Goal: Task Accomplishment & Management: Manage account settings

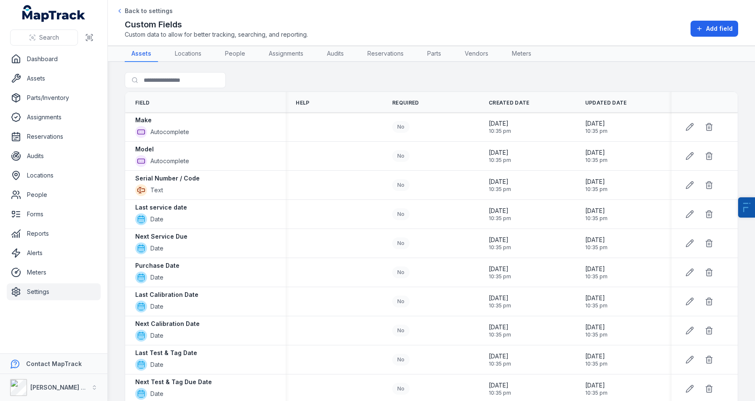
click at [36, 289] on link "Settings" at bounding box center [54, 291] width 94 height 17
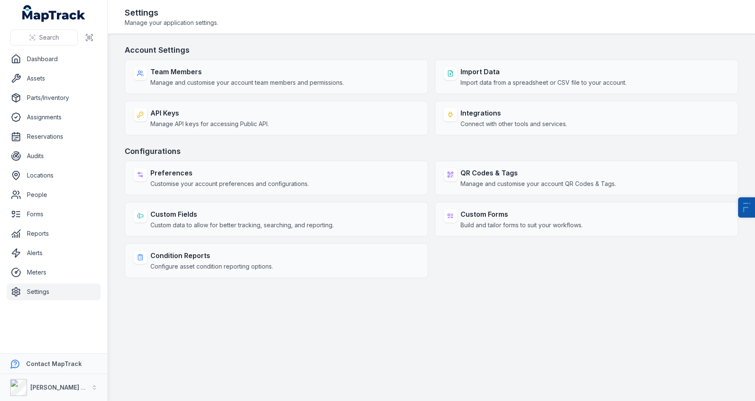
click at [460, 50] on h3 "Account Settings" at bounding box center [431, 50] width 613 height 12
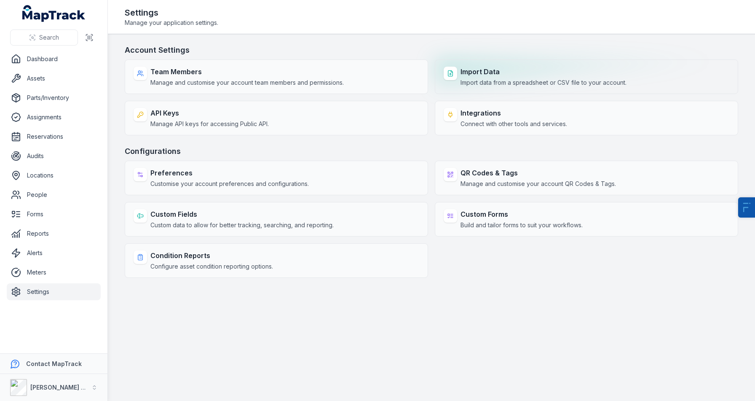
click at [485, 68] on strong "Import Data" at bounding box center [543, 72] width 166 height 10
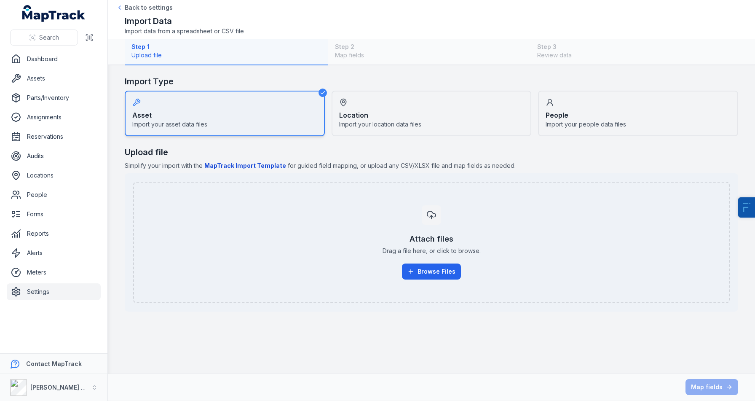
click at [431, 281] on div "Attach files Drag a file here, or click to browse. Browse Files" at bounding box center [431, 242] width 578 height 88
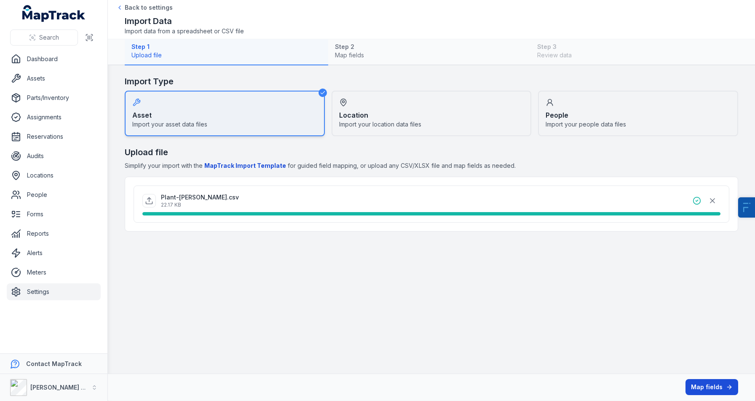
click at [712, 386] on button "Map fields" at bounding box center [711, 387] width 53 height 16
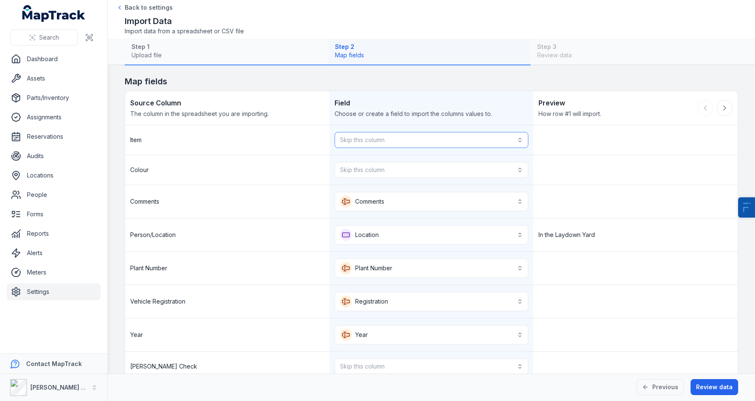
click at [370, 134] on button "Skip this column" at bounding box center [431, 140] width 194 height 16
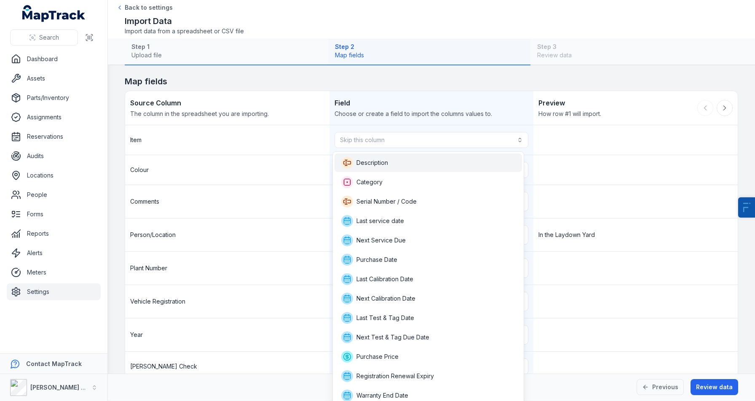
click at [373, 163] on span "Description" at bounding box center [372, 162] width 32 height 8
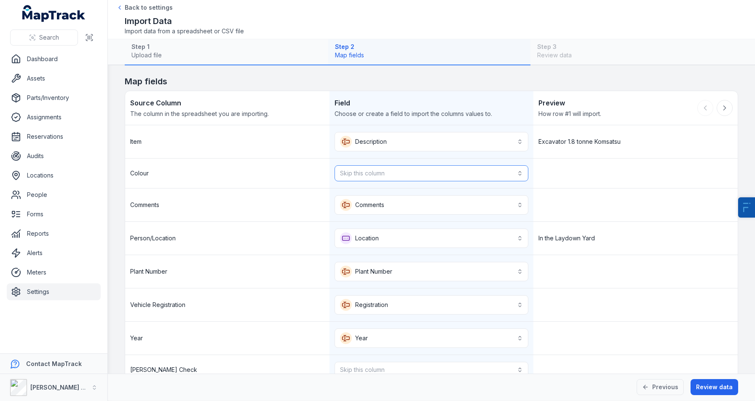
click at [362, 174] on button "Skip this column" at bounding box center [431, 173] width 194 height 16
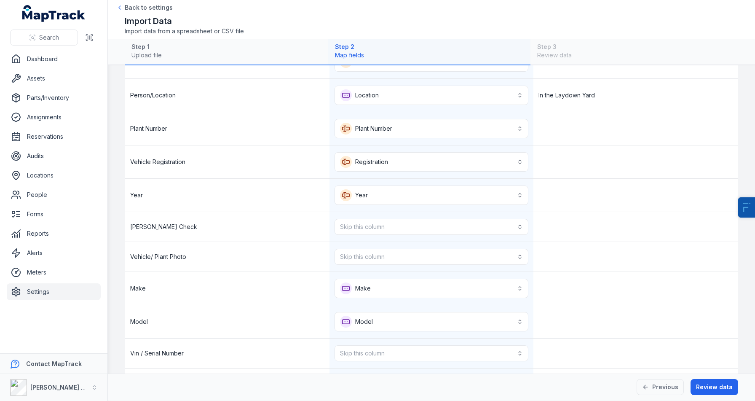
scroll to position [142, 0]
click at [366, 232] on button "Skip this column" at bounding box center [431, 227] width 194 height 16
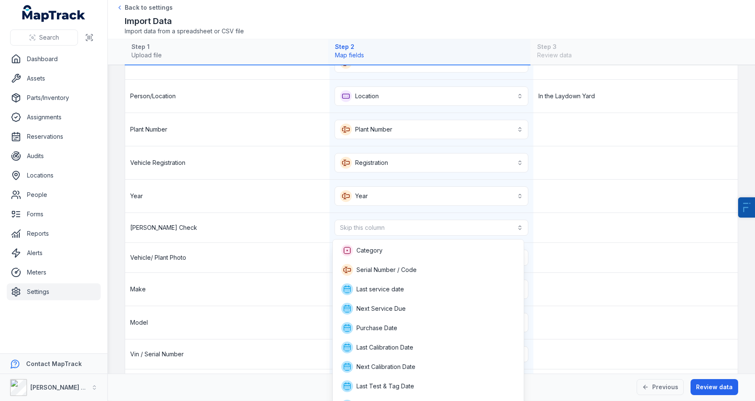
click at [269, 312] on div "**********" at bounding box center [431, 375] width 612 height 784
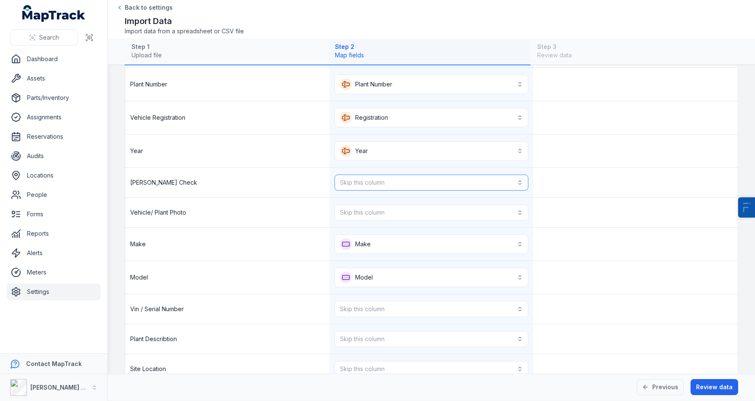
scroll to position [262, 0]
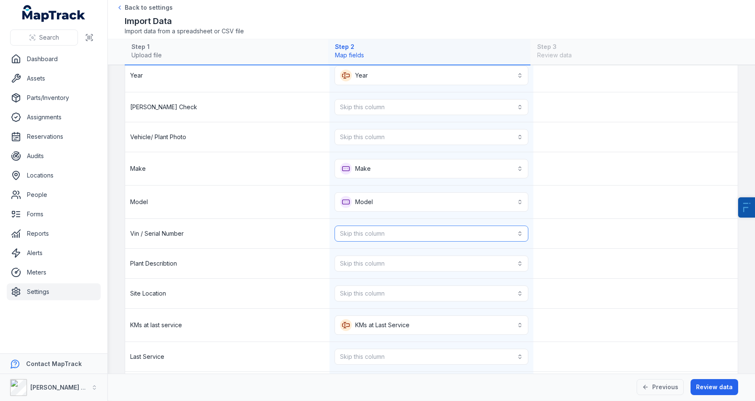
click at [352, 236] on button "Skip this column" at bounding box center [431, 233] width 194 height 16
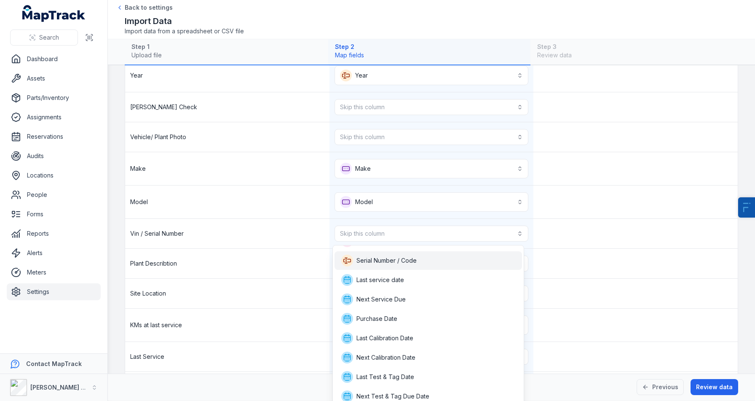
scroll to position [212, 0]
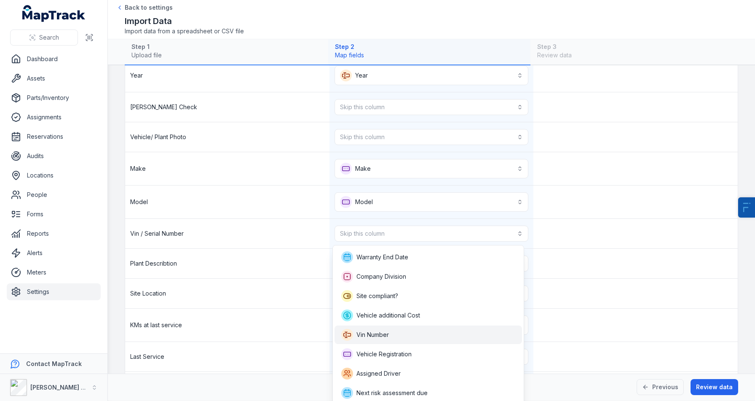
click at [382, 332] on span "Vin Number" at bounding box center [372, 334] width 32 height 8
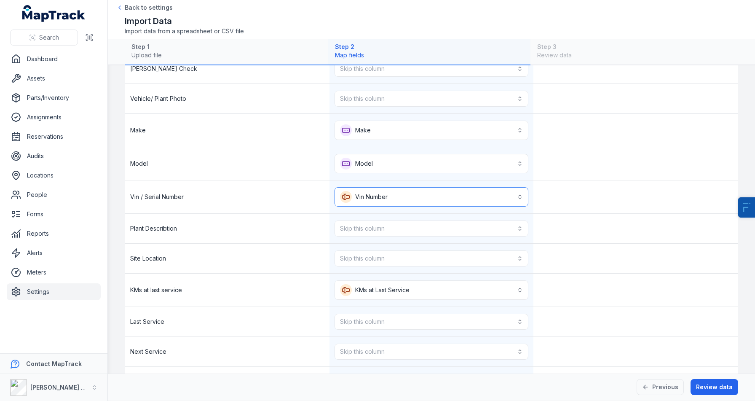
scroll to position [305, 0]
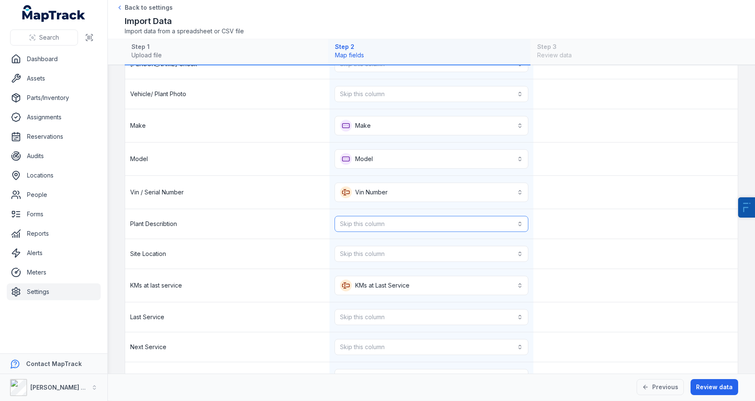
click at [352, 225] on button "Skip this column" at bounding box center [431, 224] width 194 height 16
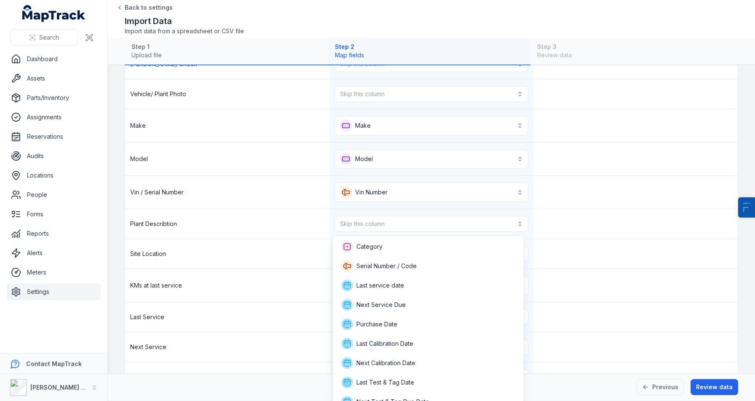
click at [260, 276] on div "**********" at bounding box center [431, 214] width 612 height 788
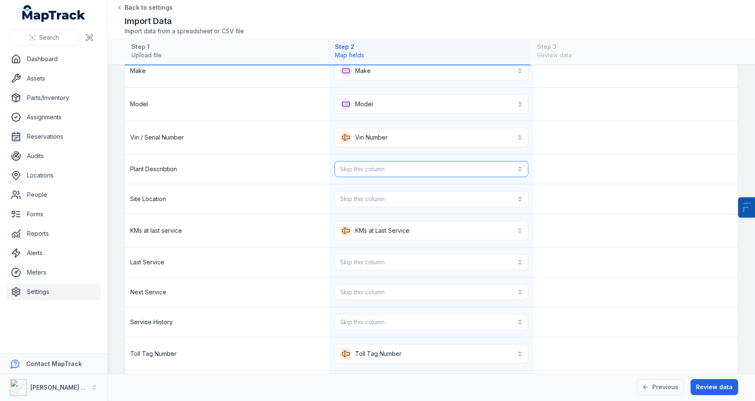
scroll to position [366, 0]
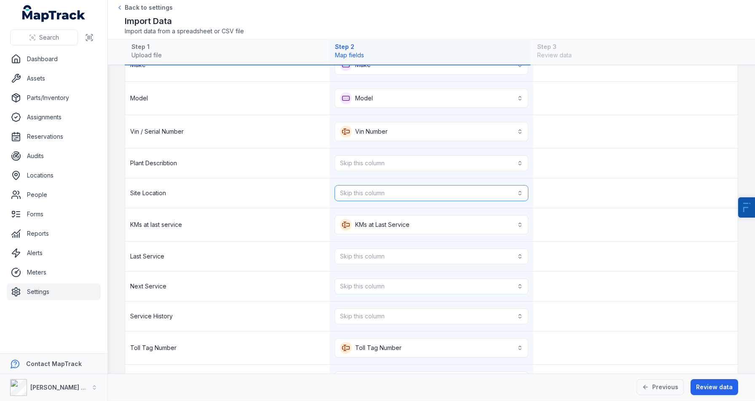
click at [391, 195] on button "Skip this column" at bounding box center [431, 193] width 194 height 16
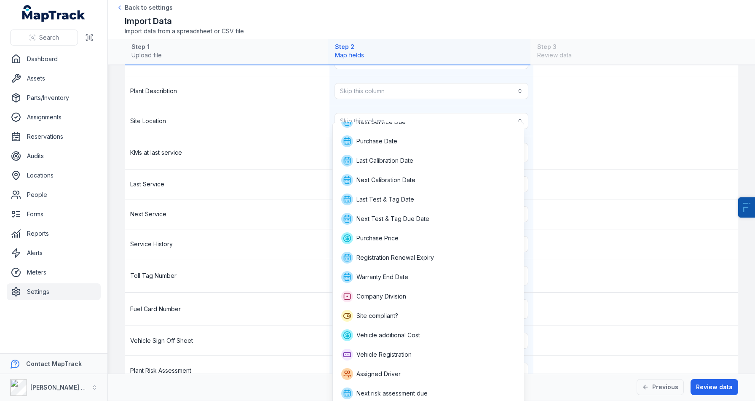
scroll to position [449, 0]
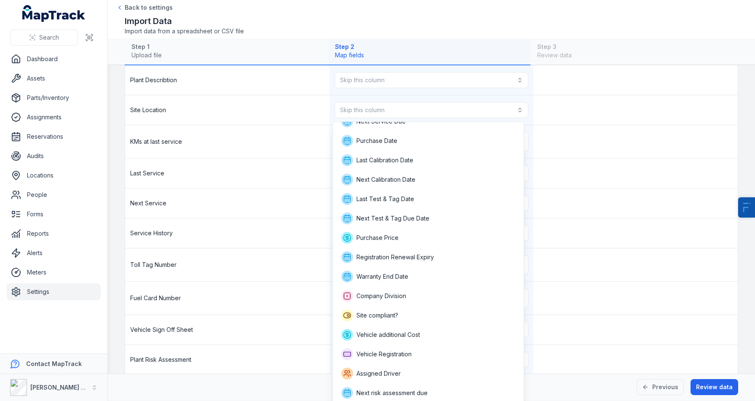
click at [262, 301] on div "**********" at bounding box center [431, 70] width 612 height 788
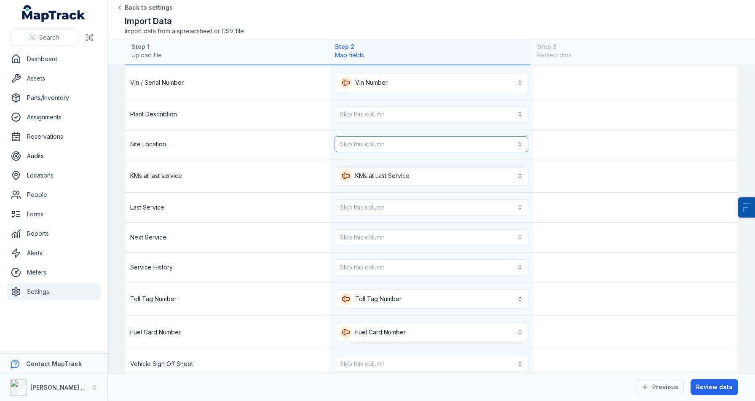
scroll to position [411, 0]
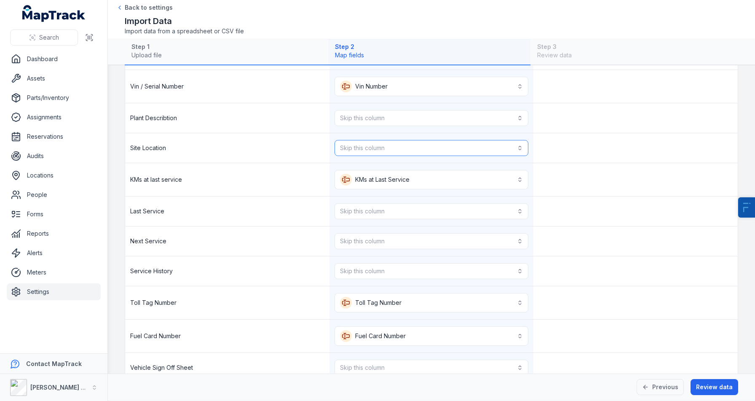
click at [374, 150] on button "Skip this column" at bounding box center [431, 148] width 194 height 16
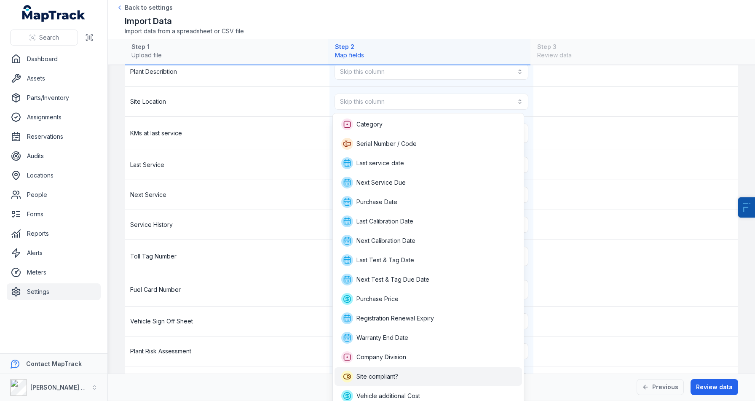
scroll to position [61, 0]
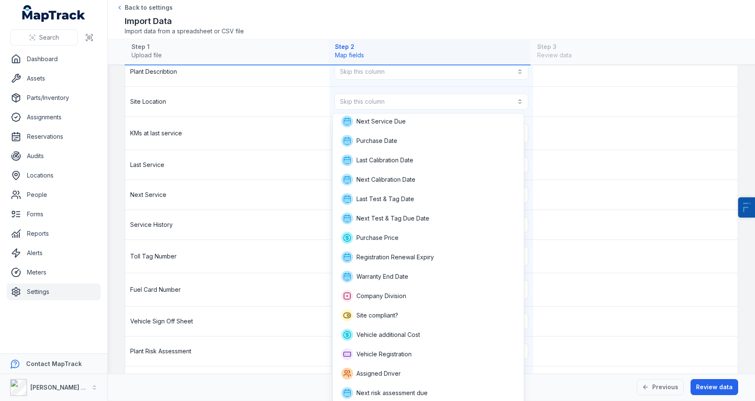
click at [268, 361] on div "**********" at bounding box center [431, 62] width 612 height 788
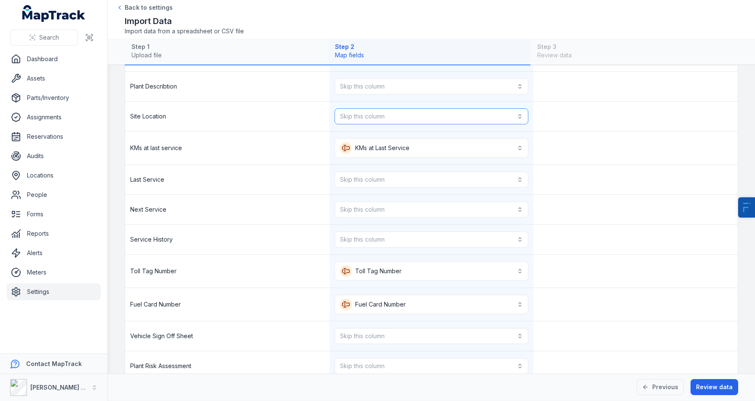
scroll to position [441, 0]
click at [391, 83] on button "Skip this column" at bounding box center [431, 88] width 194 height 16
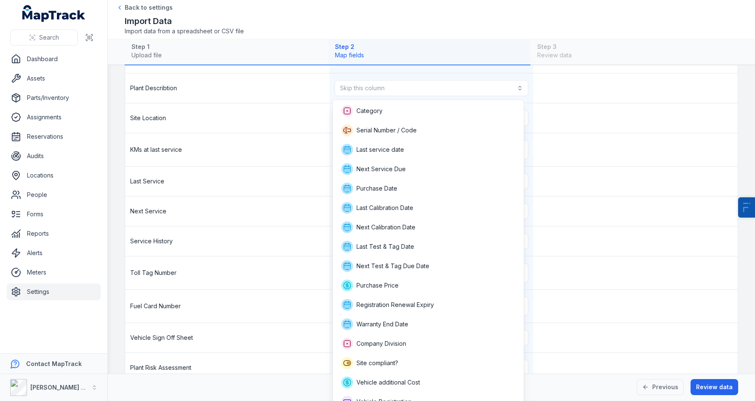
click at [260, 193] on div "**********" at bounding box center [431, 78] width 612 height 788
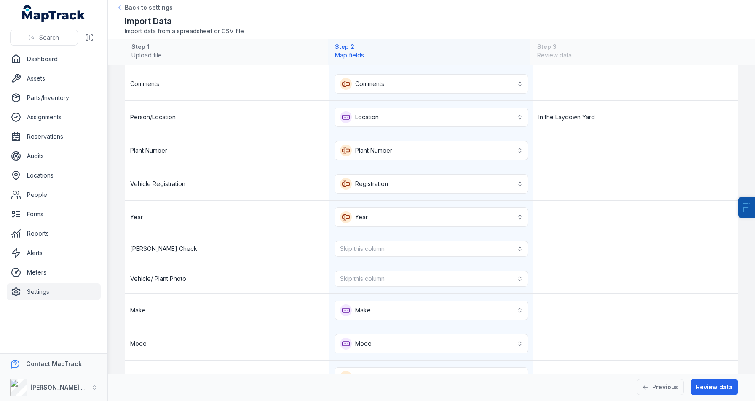
scroll to position [128, 0]
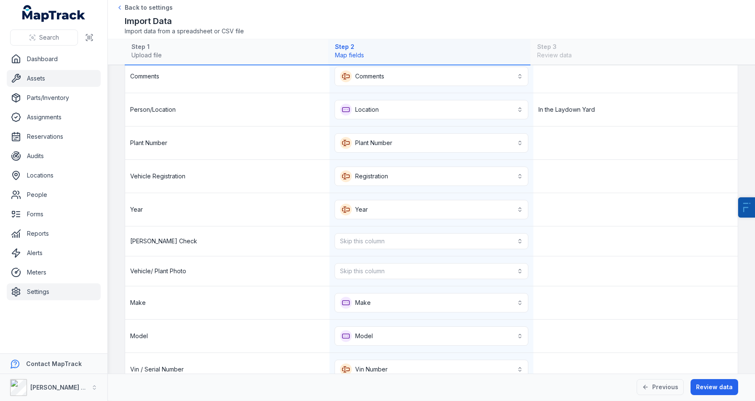
click at [37, 82] on link "Assets" at bounding box center [54, 78] width 94 height 17
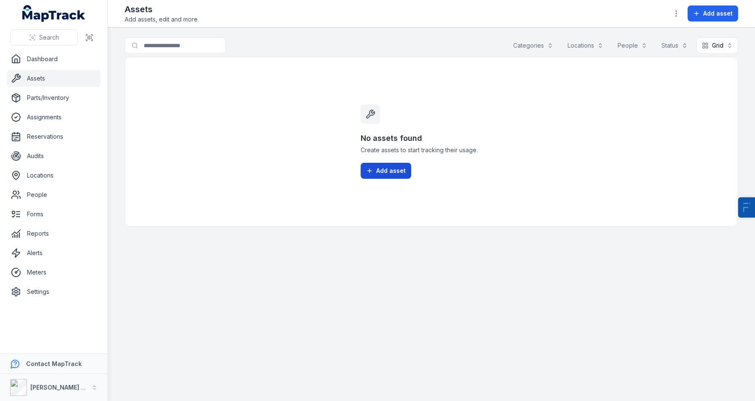
click at [396, 168] on span "Add asset" at bounding box center [390, 170] width 29 height 8
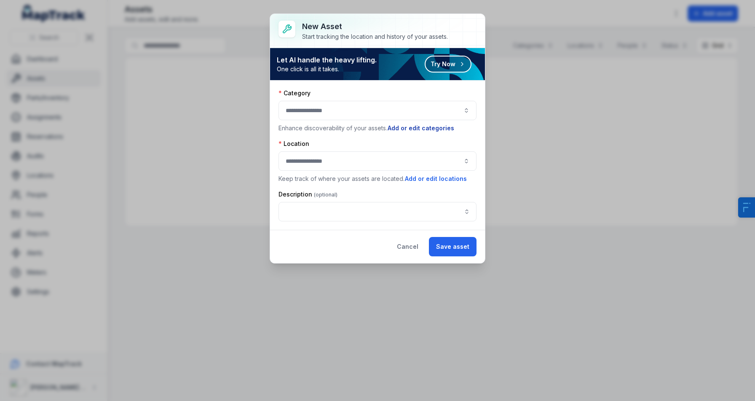
click at [417, 131] on button "Add or edit categories" at bounding box center [420, 127] width 67 height 9
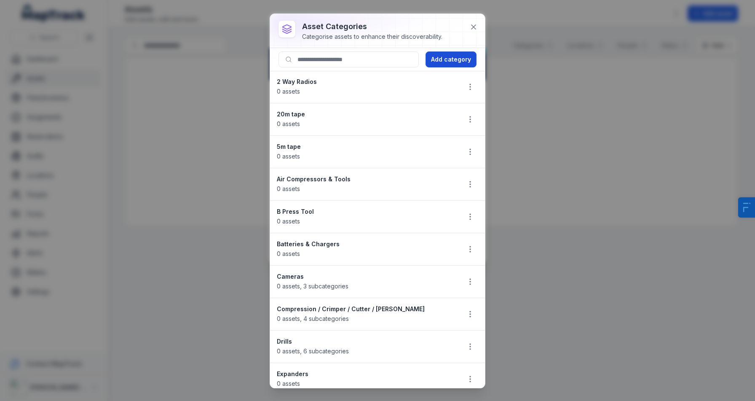
click at [476, 60] on button "Add category" at bounding box center [450, 59] width 51 height 16
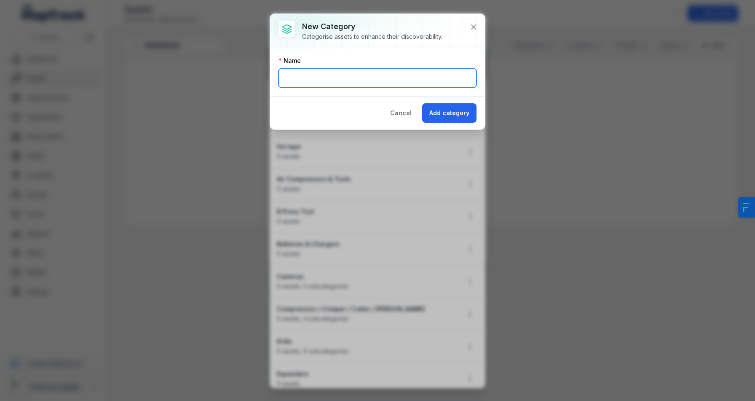
click at [304, 81] on input "text" at bounding box center [377, 77] width 198 height 19
click at [413, 118] on button "Cancel" at bounding box center [401, 112] width 36 height 19
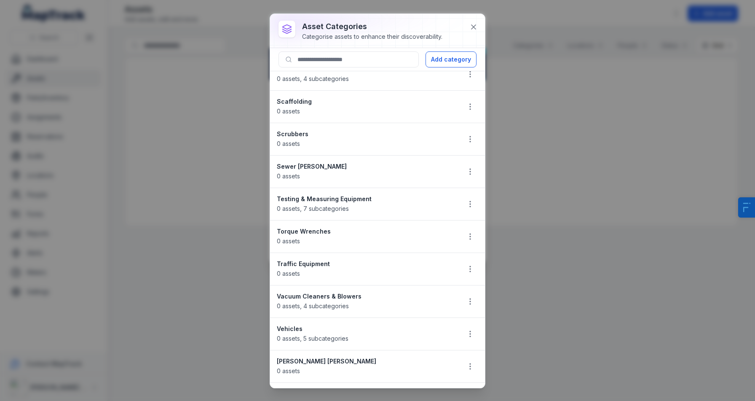
scroll to position [1076, 0]
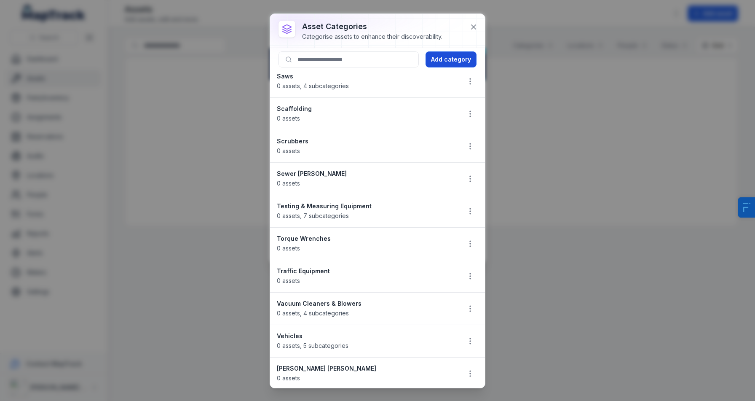
click at [456, 65] on button "Add category" at bounding box center [450, 59] width 51 height 16
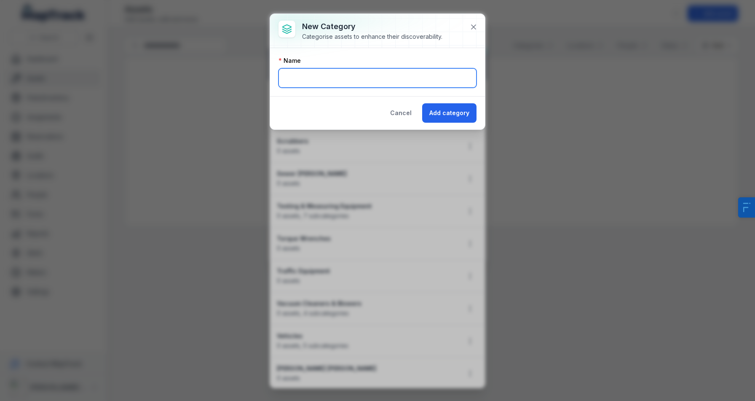
click at [347, 75] on input "text" at bounding box center [377, 77] width 198 height 19
paste input "**********"
drag, startPoint x: 311, startPoint y: 79, endPoint x: 566, endPoint y: 87, distance: 255.0
click at [566, 87] on div "**********" at bounding box center [377, 200] width 755 height 401
type input "*********"
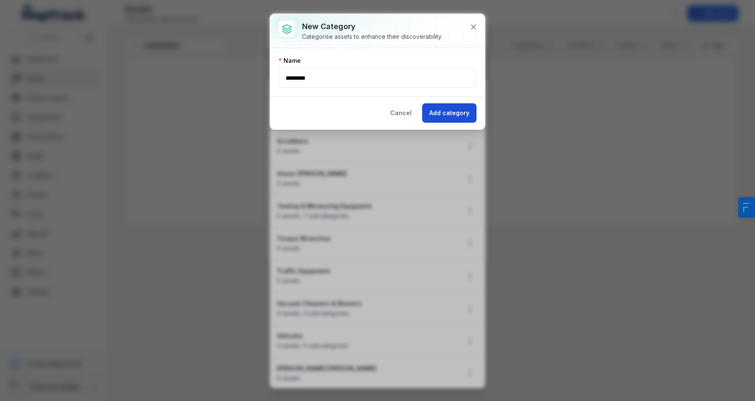
click at [465, 110] on button "Add category" at bounding box center [449, 112] width 54 height 19
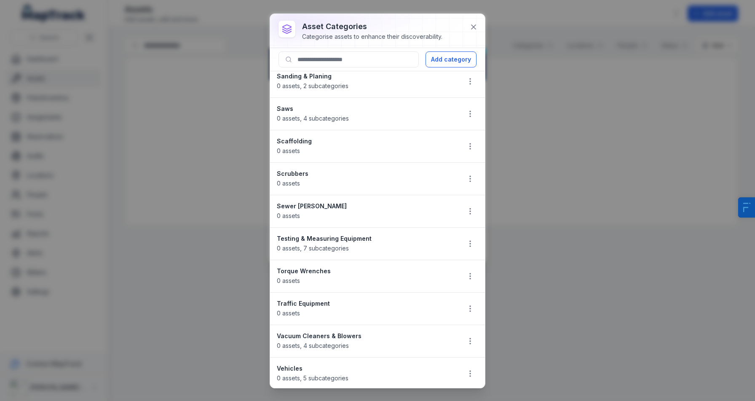
scroll to position [1108, 0]
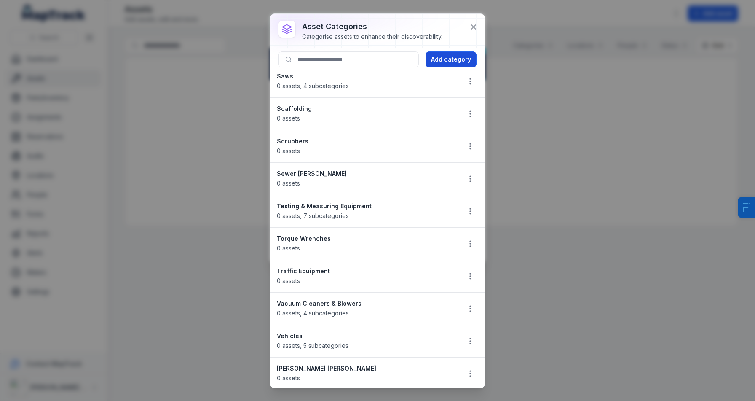
click at [453, 58] on button "Add category" at bounding box center [450, 59] width 51 height 16
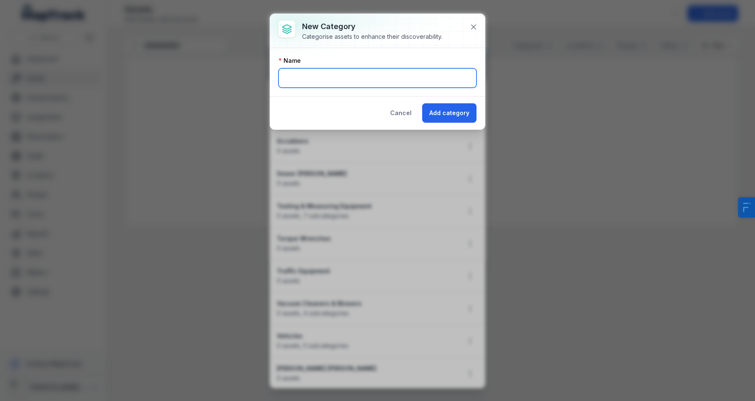
click at [313, 83] on input "text" at bounding box center [377, 77] width 198 height 19
paste input "**********"
type input "**********"
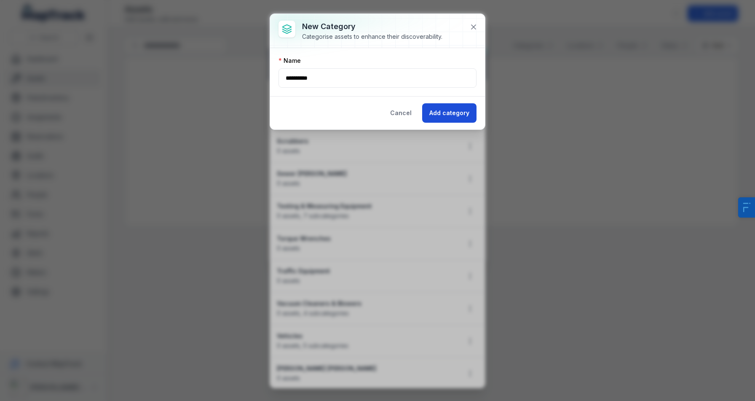
click at [462, 114] on button "Add category" at bounding box center [449, 112] width 54 height 19
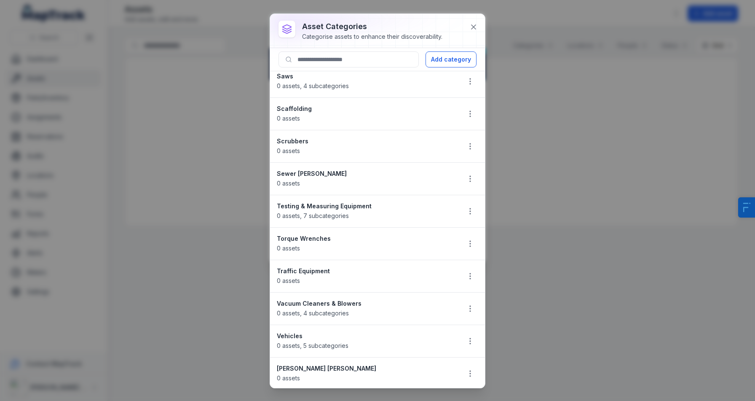
scroll to position [1141, 0]
click at [457, 52] on button "Add category" at bounding box center [450, 59] width 51 height 16
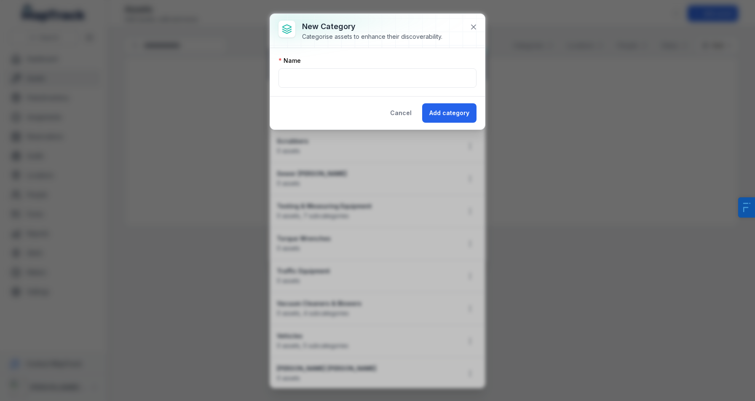
click at [330, 88] on div "Name" at bounding box center [377, 72] width 215 height 48
click at [353, 78] on input "text" at bounding box center [377, 77] width 198 height 19
paste input "*********"
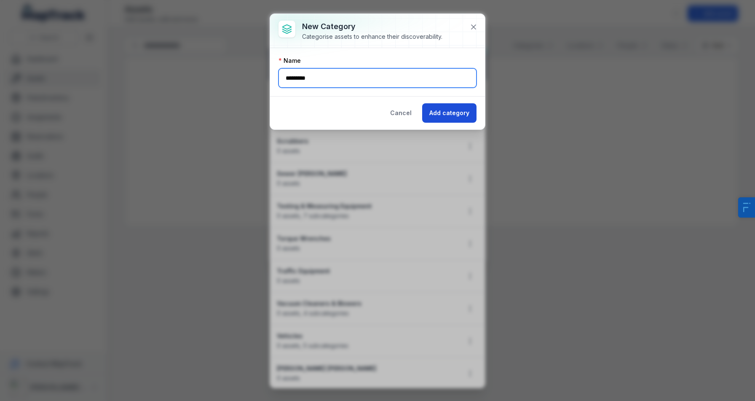
type input "*********"
click at [475, 113] on button "Add category" at bounding box center [449, 112] width 54 height 19
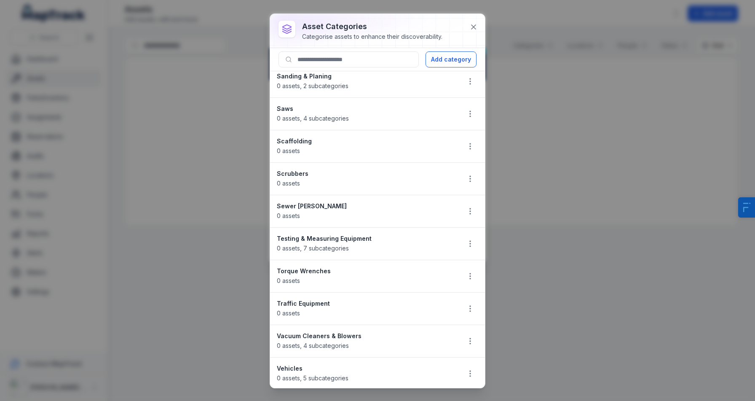
scroll to position [1173, 0]
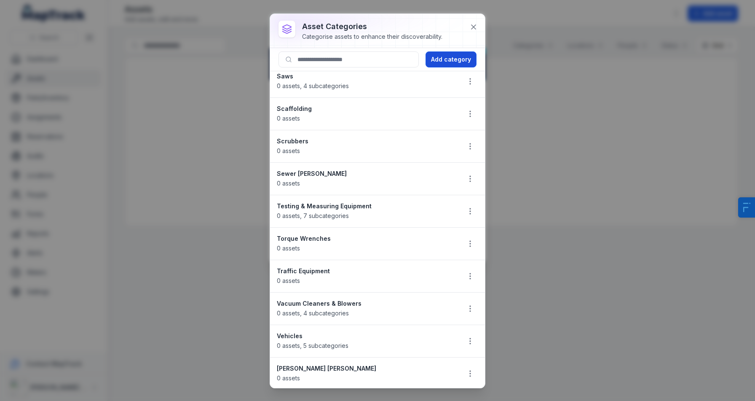
click at [457, 56] on button "Add category" at bounding box center [450, 59] width 51 height 16
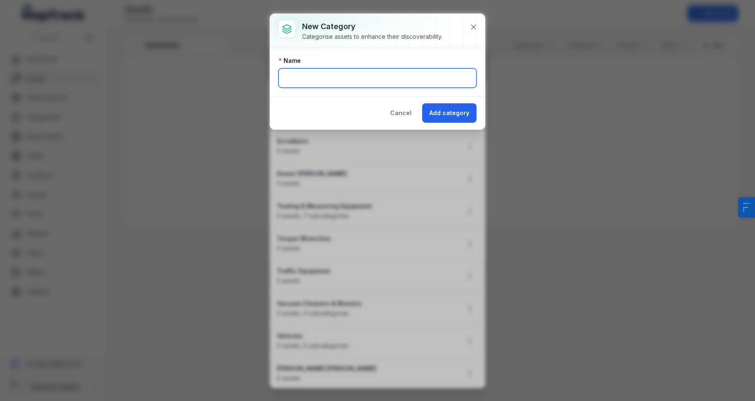
click at [306, 83] on input "text" at bounding box center [377, 77] width 198 height 19
paste input "**********"
type input "**********"
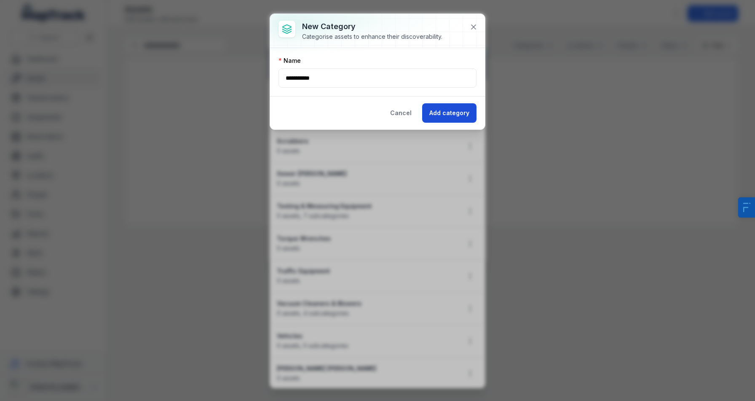
click at [466, 111] on button "Add category" at bounding box center [449, 112] width 54 height 19
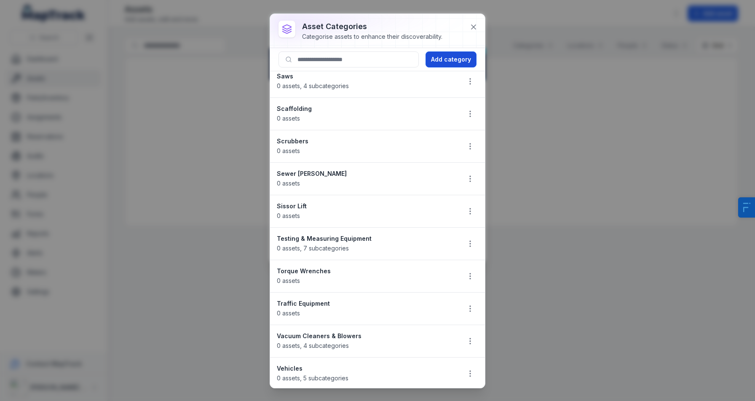
click at [455, 54] on button "Add category" at bounding box center [450, 59] width 51 height 16
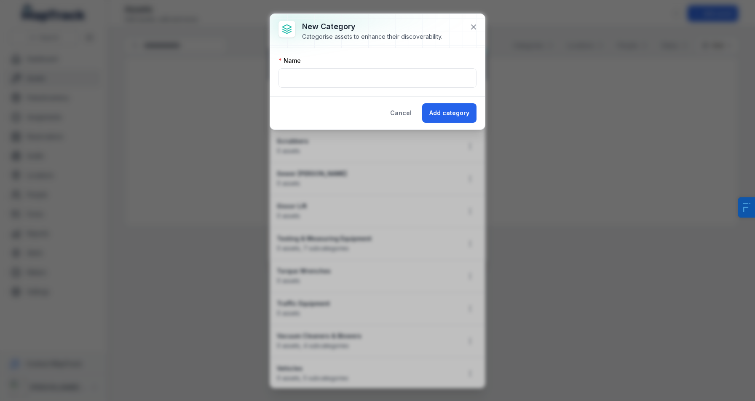
click at [330, 64] on div "Name" at bounding box center [377, 60] width 198 height 8
click at [317, 77] on input "text" at bounding box center [377, 77] width 198 height 19
paste input "*****"
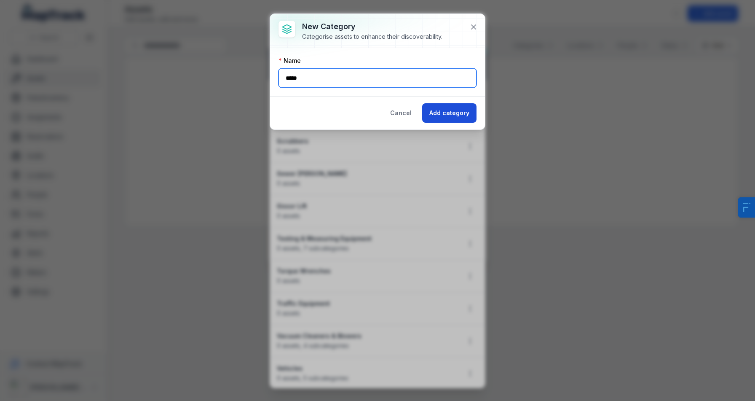
type input "*****"
click at [452, 121] on button "Add category" at bounding box center [449, 112] width 54 height 19
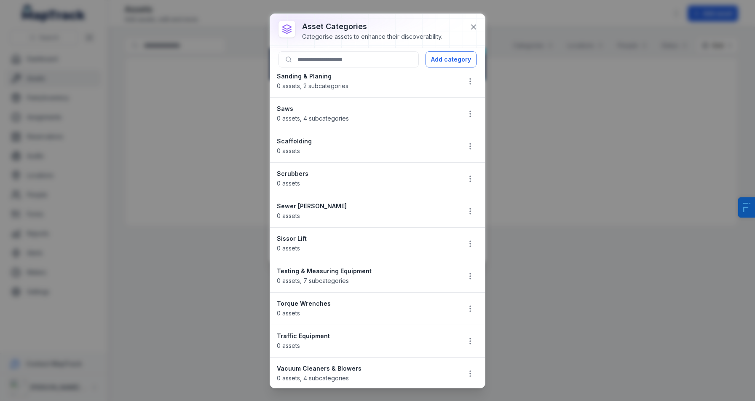
scroll to position [1206, 0]
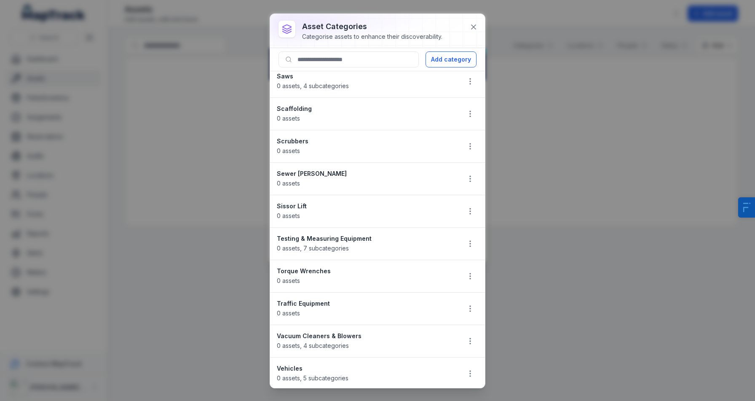
click at [453, 47] on div at bounding box center [377, 31] width 215 height 34
click at [444, 57] on button "Add category" at bounding box center [450, 59] width 51 height 16
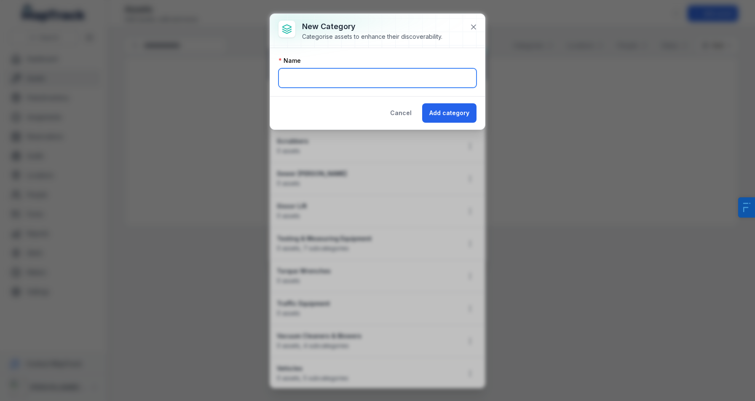
click at [305, 75] on input "text" at bounding box center [377, 77] width 198 height 19
paste input "**********"
type input "**********"
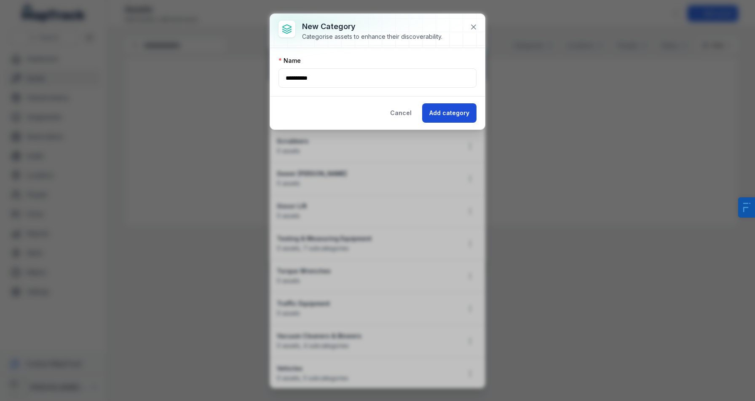
click at [447, 109] on button "Add category" at bounding box center [449, 112] width 54 height 19
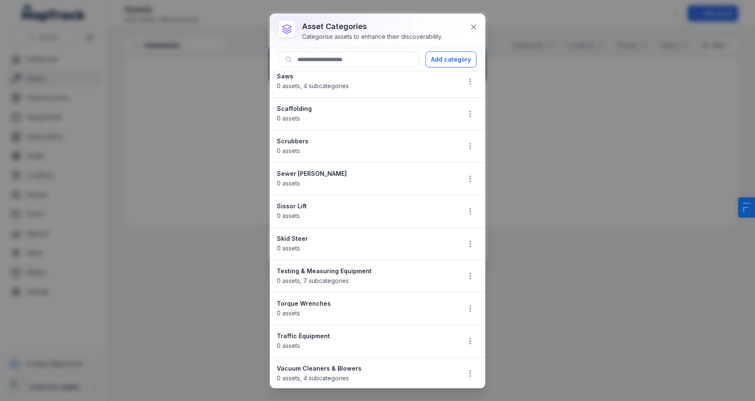
click at [460, 46] on div at bounding box center [377, 31] width 215 height 34
click at [450, 56] on button "Add category" at bounding box center [450, 59] width 51 height 16
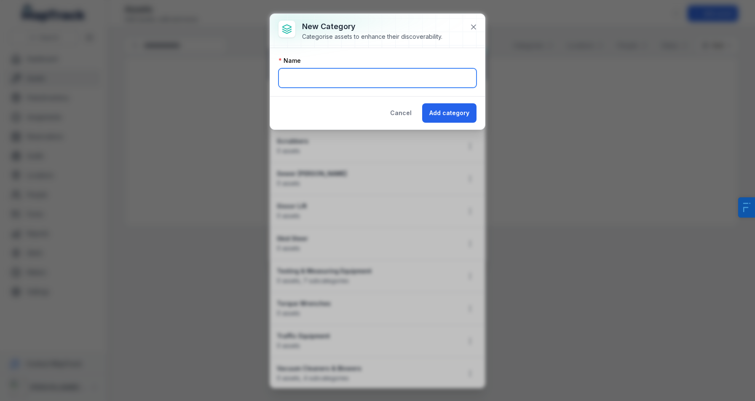
click at [315, 78] on input "text" at bounding box center [377, 77] width 198 height 19
paste input "******"
type input "******"
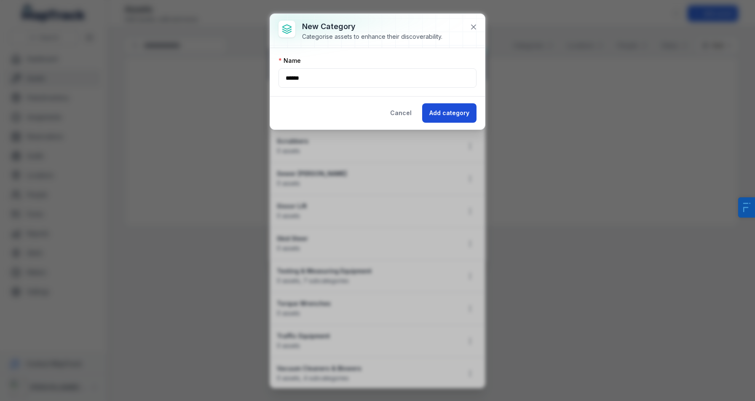
click at [457, 120] on button "Add category" at bounding box center [449, 112] width 54 height 19
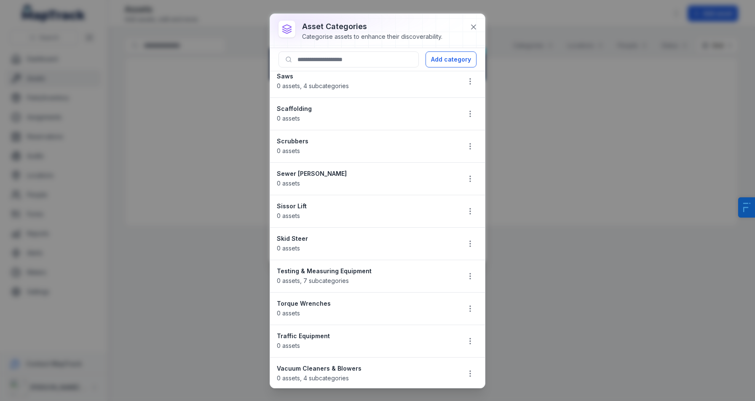
scroll to position [1238, 0]
click at [448, 61] on button "Add category" at bounding box center [450, 59] width 51 height 16
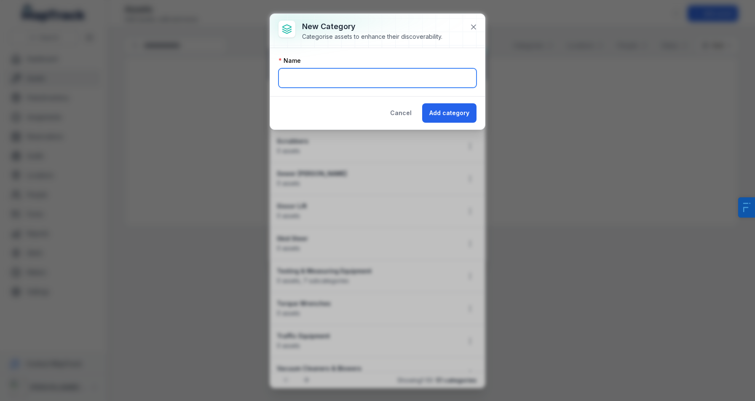
click at [334, 76] on input "text" at bounding box center [377, 77] width 198 height 19
paste input "******"
type input "******"
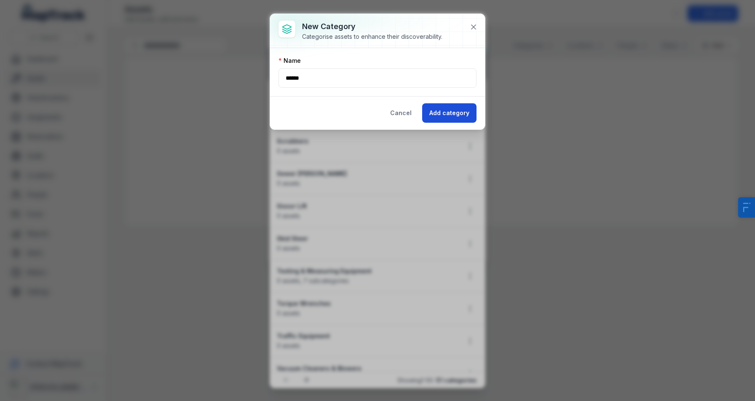
click at [462, 104] on button "Add category" at bounding box center [449, 112] width 54 height 19
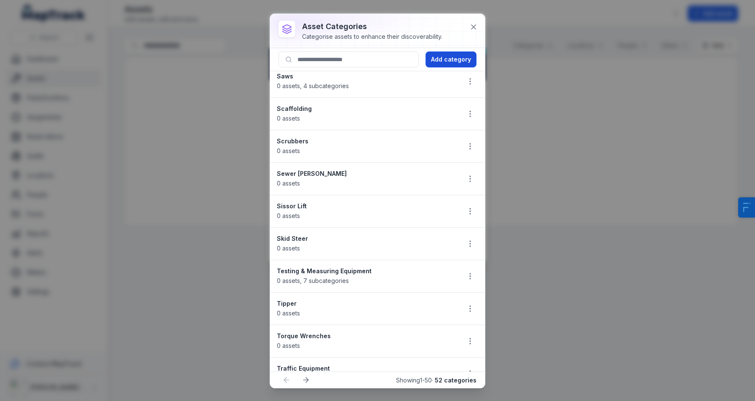
click at [460, 56] on button "Add category" at bounding box center [450, 59] width 51 height 16
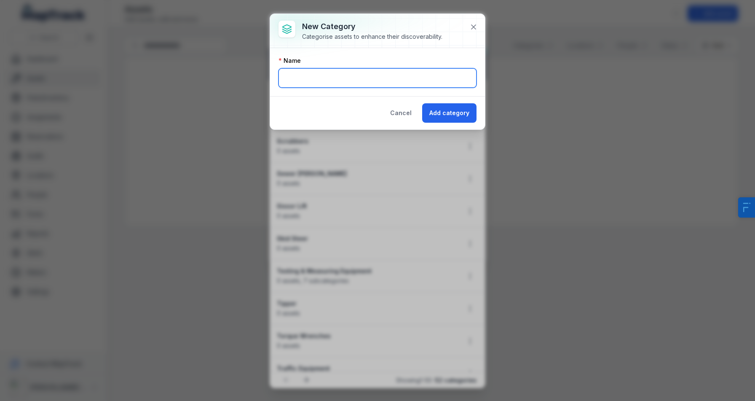
click at [319, 85] on input "text" at bounding box center [377, 77] width 198 height 19
paste input "**********"
type input "**********"
click at [453, 123] on div "Cancel Add category" at bounding box center [377, 112] width 215 height 33
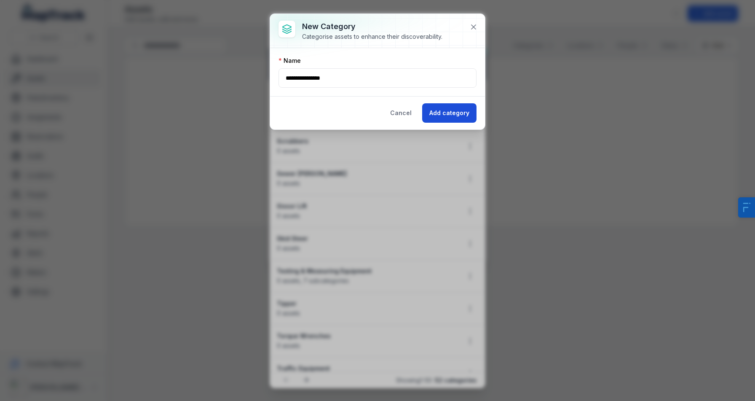
click at [457, 117] on button "Add category" at bounding box center [449, 112] width 54 height 19
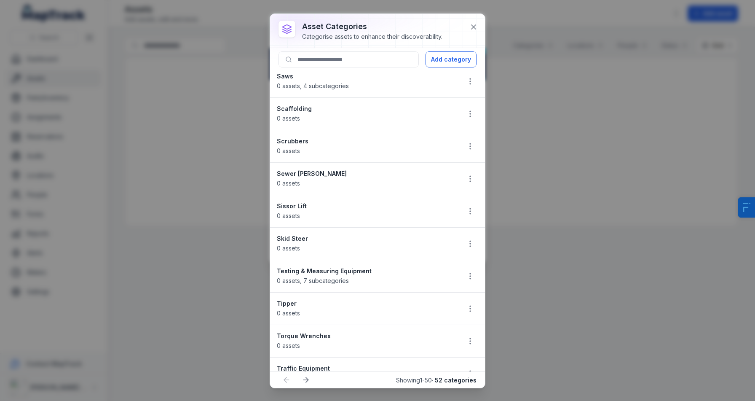
scroll to position [1270, 0]
click at [454, 46] on div at bounding box center [377, 31] width 215 height 34
click at [443, 57] on button "Add category" at bounding box center [450, 59] width 51 height 16
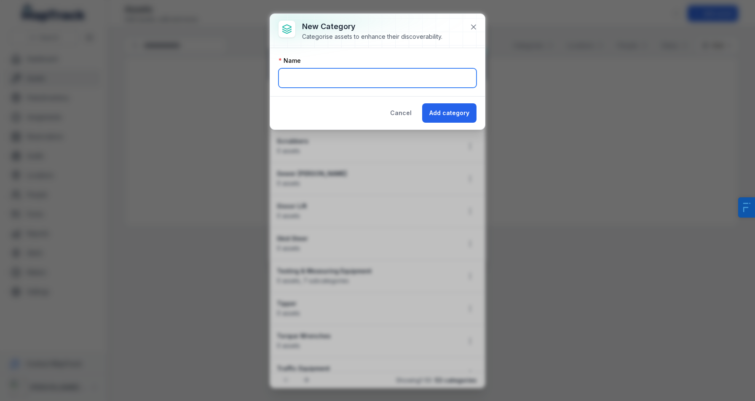
click at [312, 80] on input "text" at bounding box center [377, 77] width 198 height 19
paste input "*****"
type input "*****"
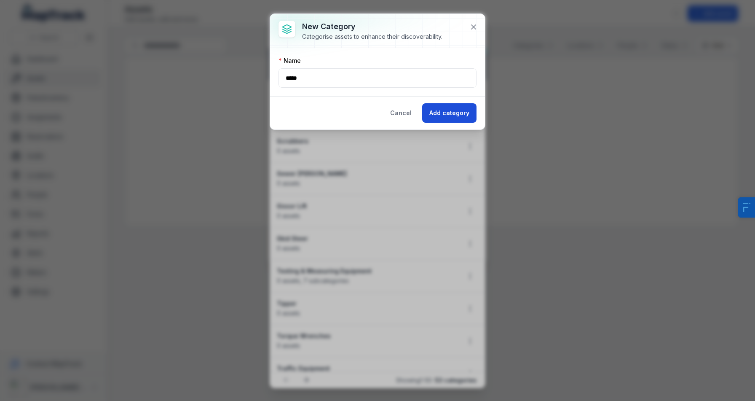
click at [452, 110] on button "Add category" at bounding box center [449, 112] width 54 height 19
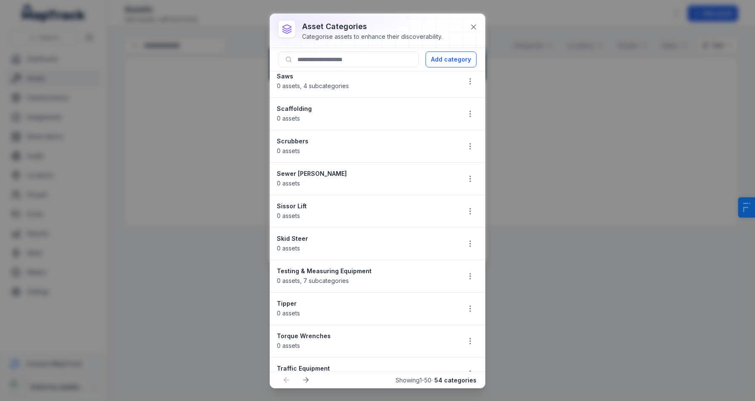
scroll to position [1321, 0]
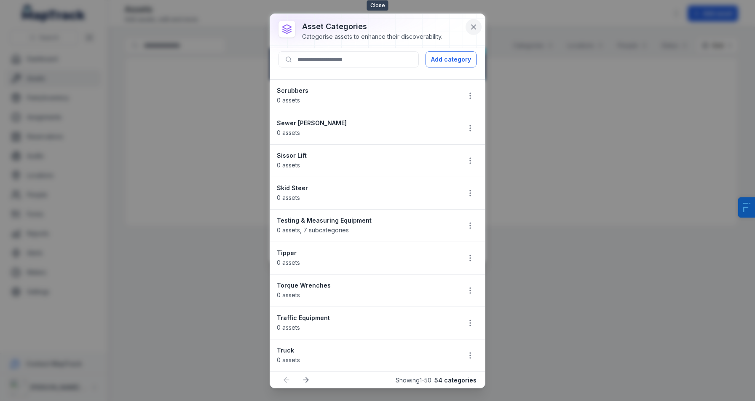
click at [479, 24] on button at bounding box center [473, 27] width 16 height 16
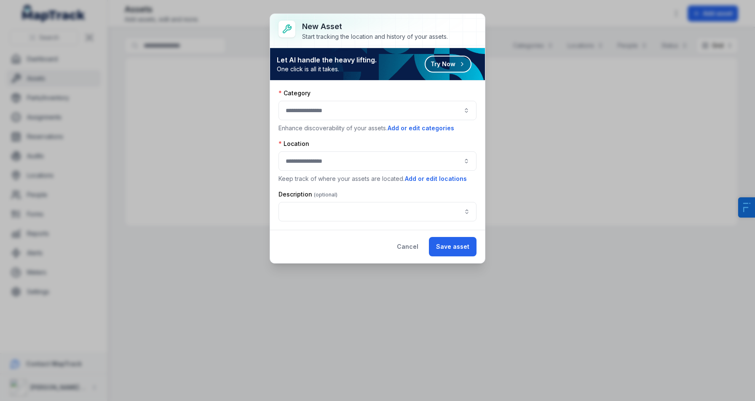
click at [433, 91] on div "Category" at bounding box center [377, 93] width 198 height 8
click at [455, 106] on div at bounding box center [377, 110] width 198 height 19
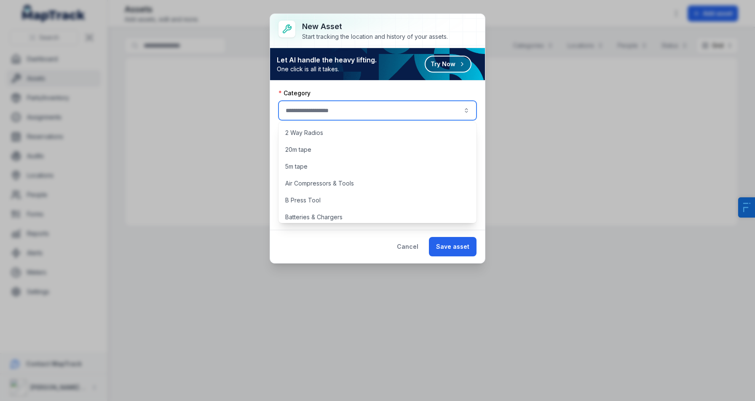
click at [438, 94] on div "Category" at bounding box center [377, 93] width 198 height 8
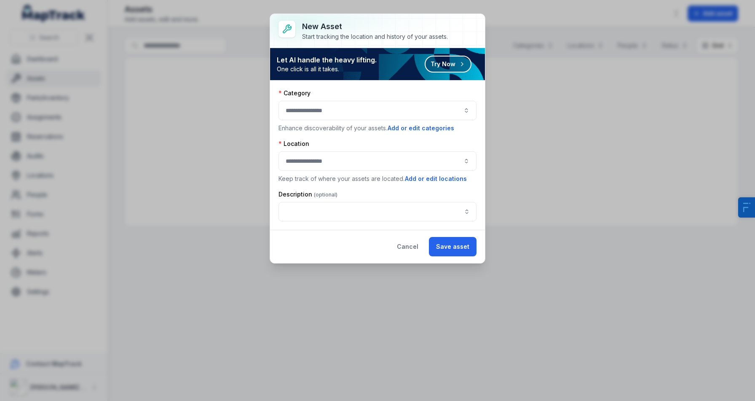
click at [380, 113] on div at bounding box center [377, 110] width 198 height 19
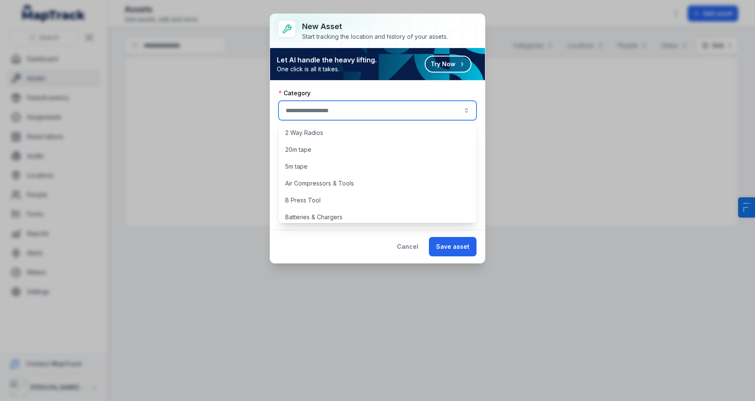
click at [386, 93] on div "Category" at bounding box center [377, 93] width 198 height 8
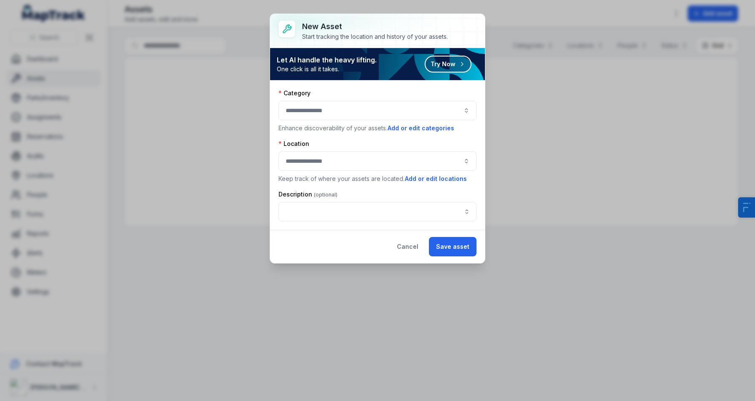
click at [349, 114] on div at bounding box center [377, 110] width 198 height 19
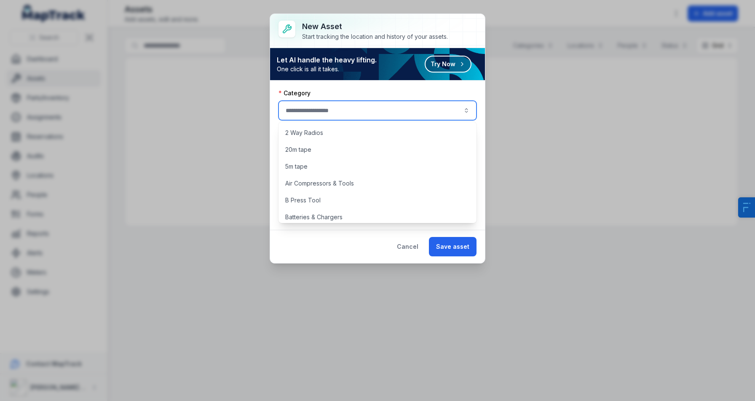
click at [372, 90] on div "Category" at bounding box center [377, 93] width 198 height 8
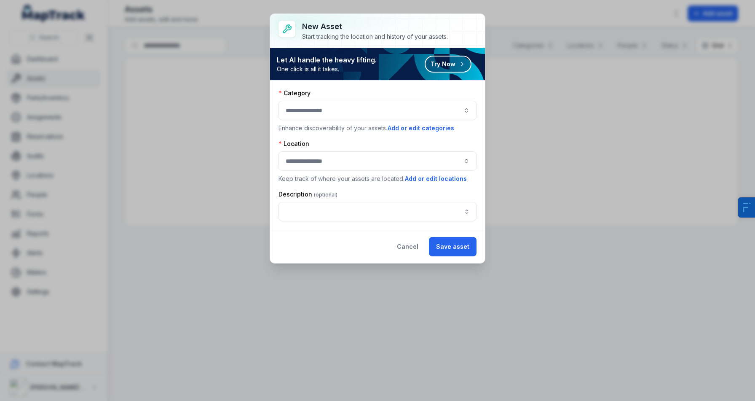
click at [366, 105] on div at bounding box center [377, 110] width 198 height 19
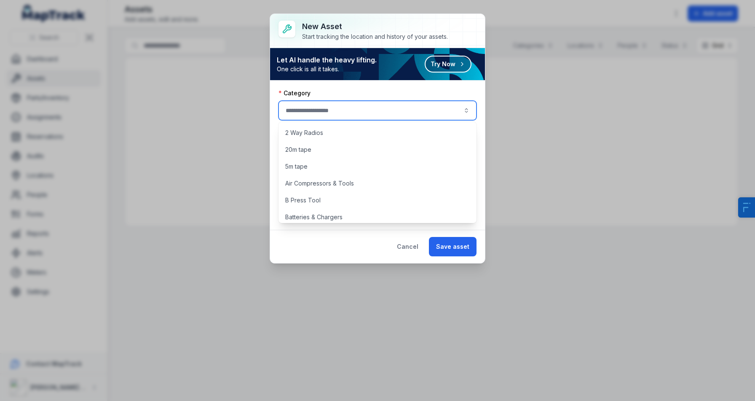
click at [383, 96] on div "Category" at bounding box center [377, 93] width 198 height 8
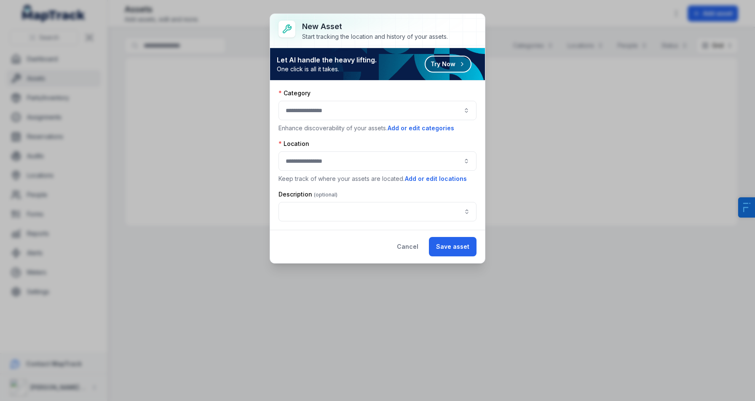
click at [339, 156] on div at bounding box center [377, 160] width 198 height 19
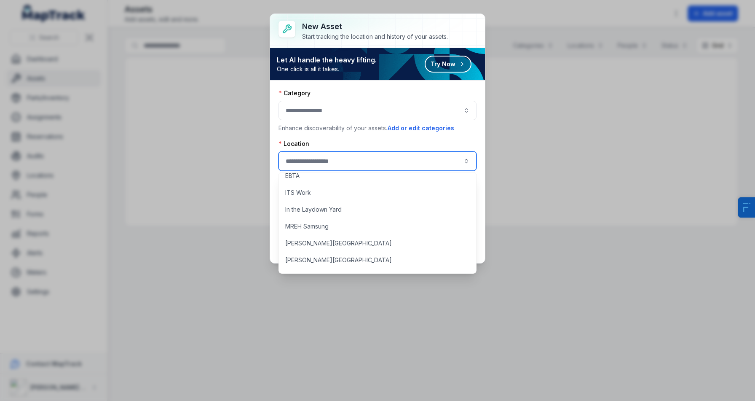
scroll to position [0, 0]
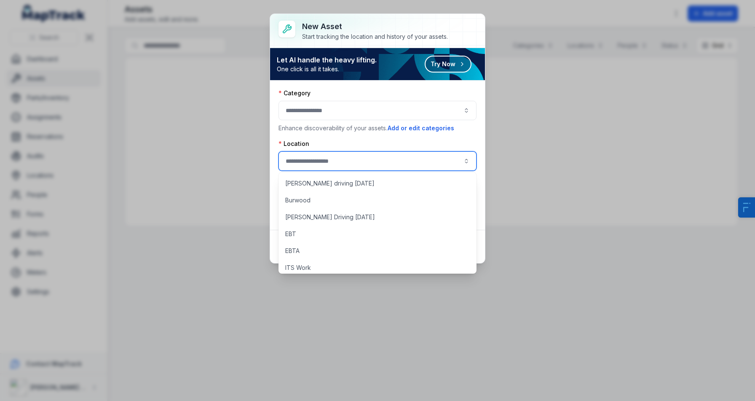
click at [363, 148] on div "Location Keep track of where your assets are located. Add or edit locations" at bounding box center [377, 161] width 198 height 44
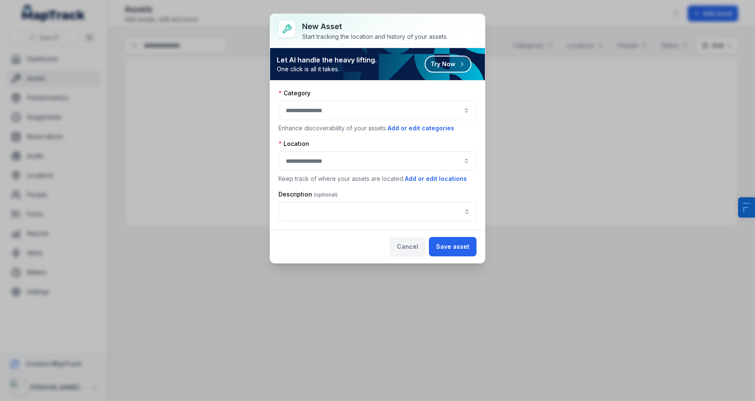
click at [406, 244] on button "Cancel" at bounding box center [408, 246] width 36 height 19
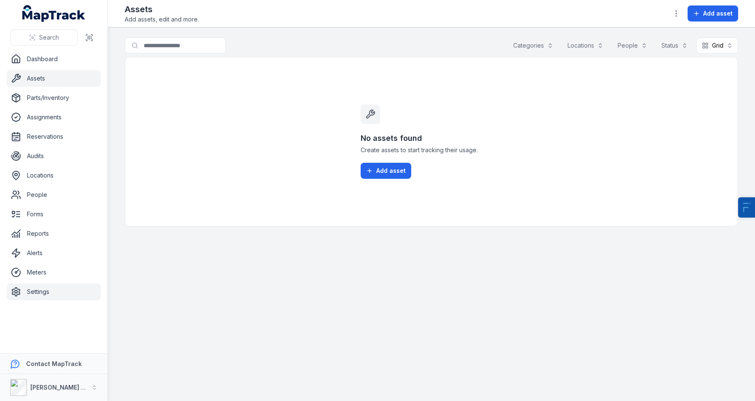
click at [49, 285] on link "Settings" at bounding box center [54, 291] width 94 height 17
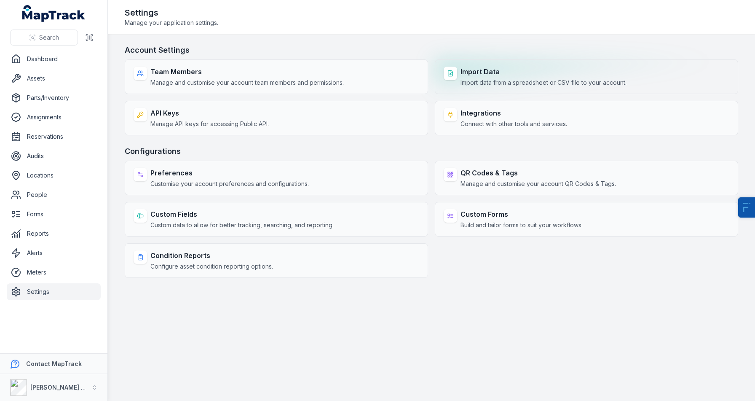
click at [481, 72] on strong "Import Data" at bounding box center [543, 72] width 166 height 10
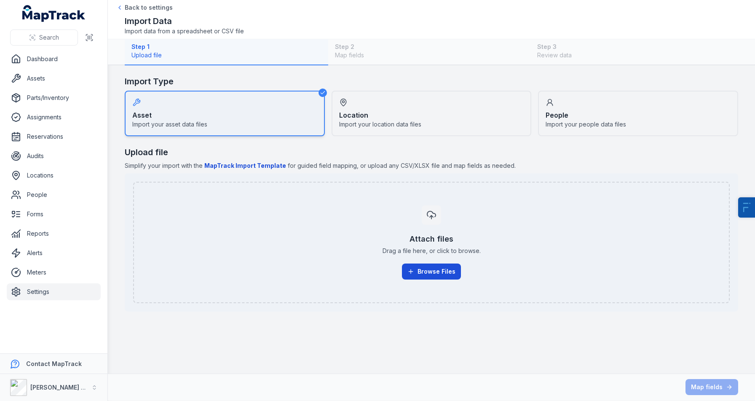
click at [429, 276] on button "Browse Files" at bounding box center [431, 271] width 59 height 16
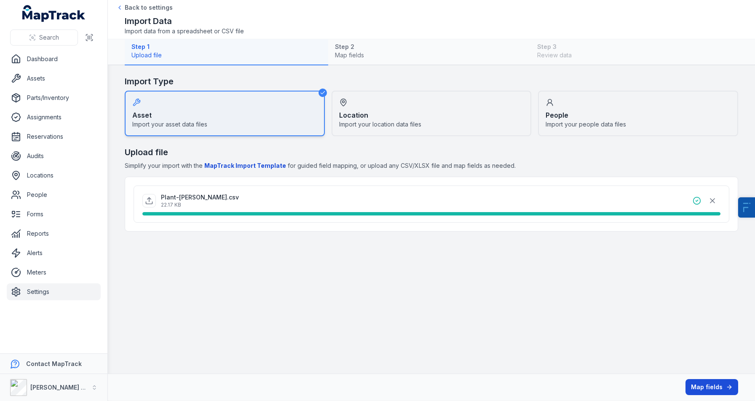
click at [699, 383] on button "Map fields" at bounding box center [711, 387] width 53 height 16
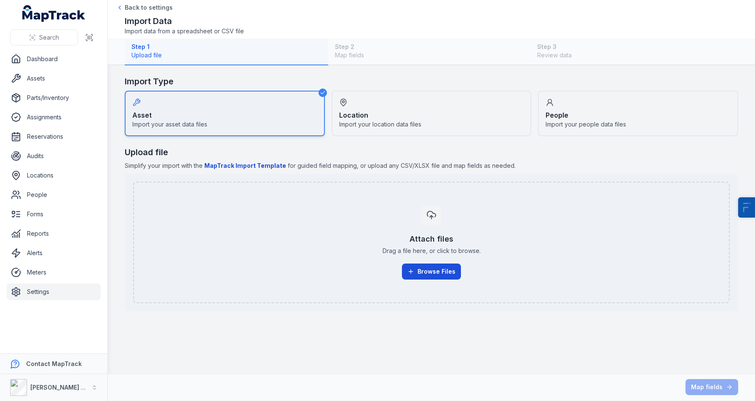
click at [422, 277] on button "Browse Files" at bounding box center [431, 271] width 59 height 16
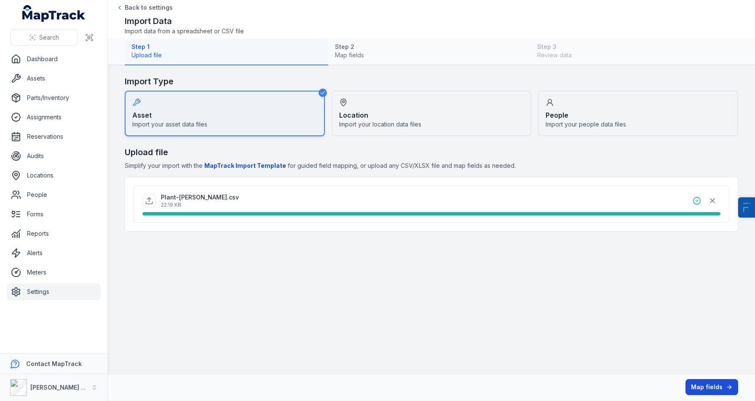
click at [717, 390] on button "Map fields" at bounding box center [711, 387] width 53 height 16
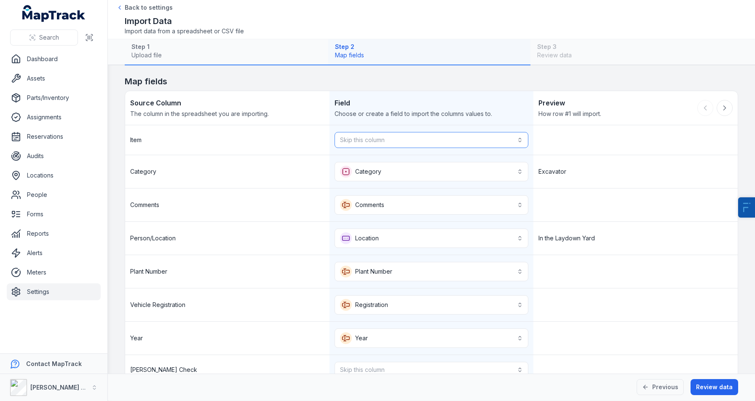
click at [391, 144] on button "Skip this column" at bounding box center [431, 140] width 194 height 16
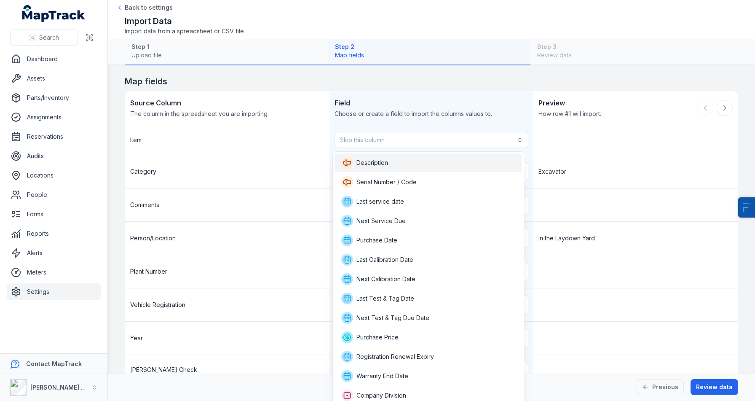
click at [387, 156] on div "Description" at bounding box center [428, 162] width 188 height 19
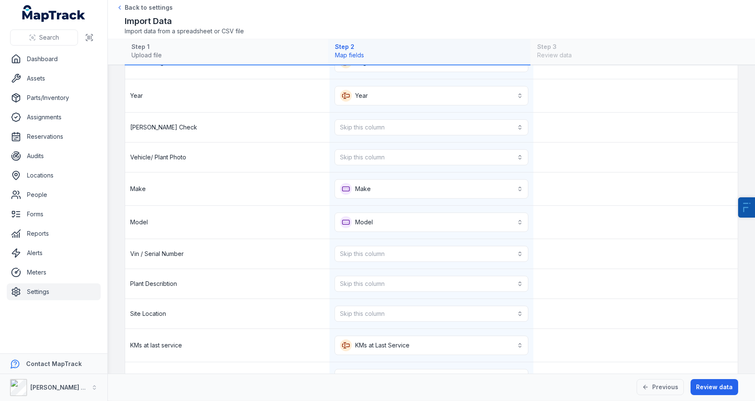
scroll to position [294, 0]
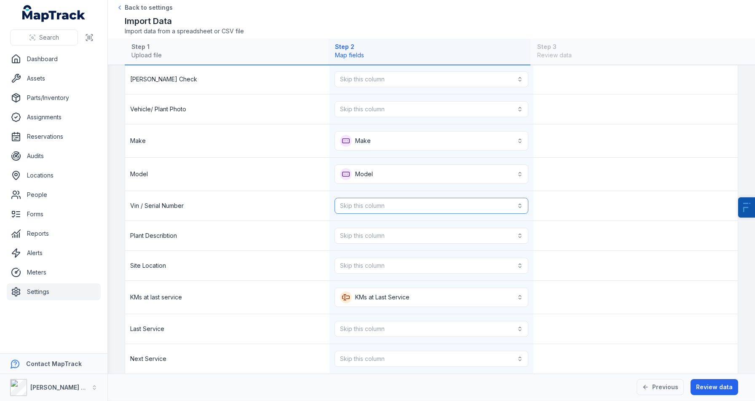
click at [405, 209] on button "Skip this column" at bounding box center [431, 206] width 194 height 16
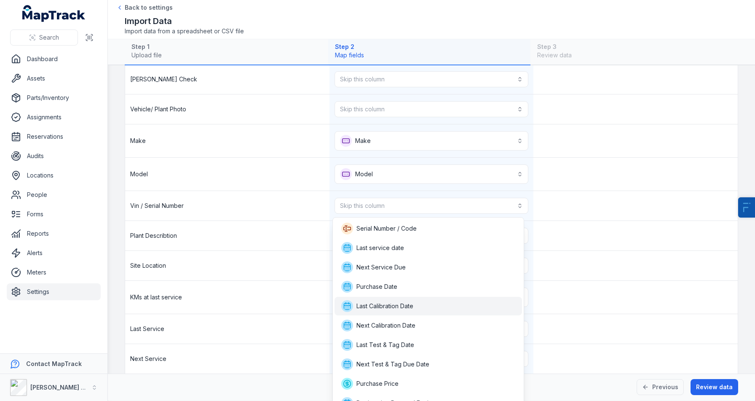
scroll to position [165, 0]
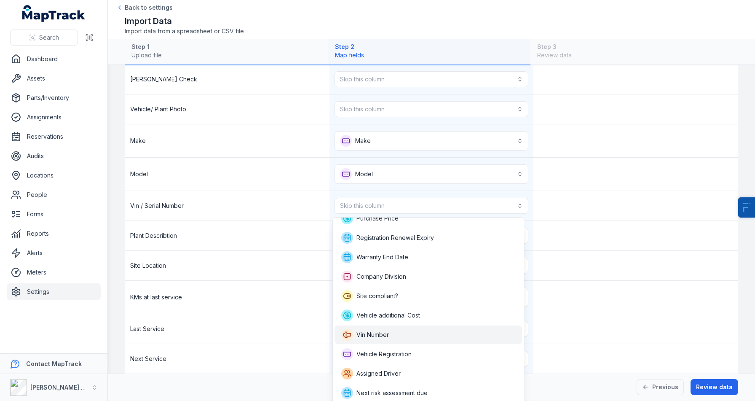
click at [394, 333] on div "Vin Number" at bounding box center [428, 335] width 174 height 12
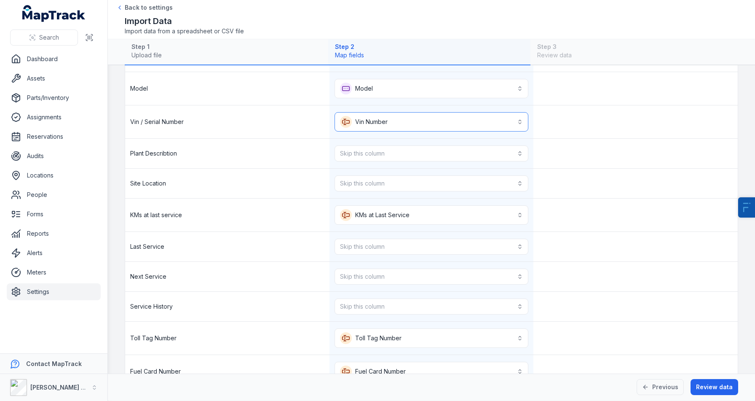
scroll to position [381, 0]
click at [382, 174] on button "Skip this column" at bounding box center [431, 182] width 194 height 16
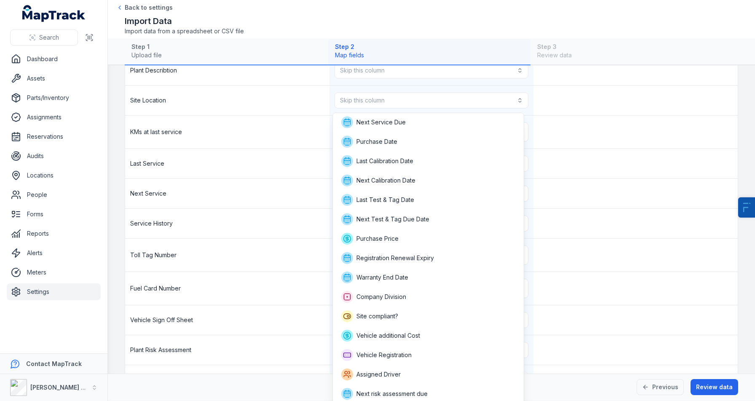
scroll to position [40, 0]
click at [281, 310] on div "**********" at bounding box center [431, 58] width 612 height 791
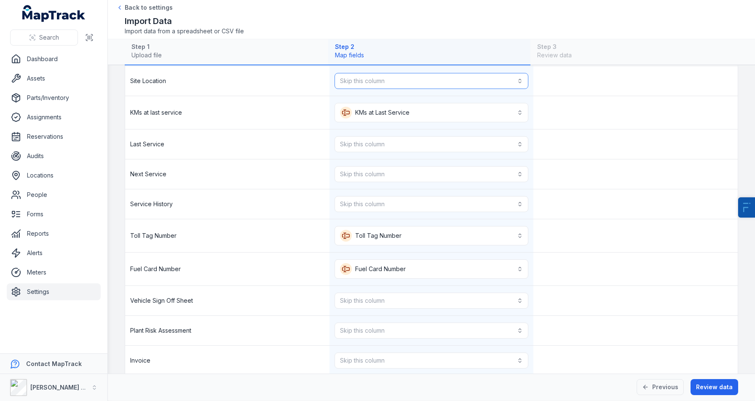
scroll to position [481, 0]
click at [160, 85] on span "Site Location" at bounding box center [148, 81] width 36 height 8
copy span "Site Location"
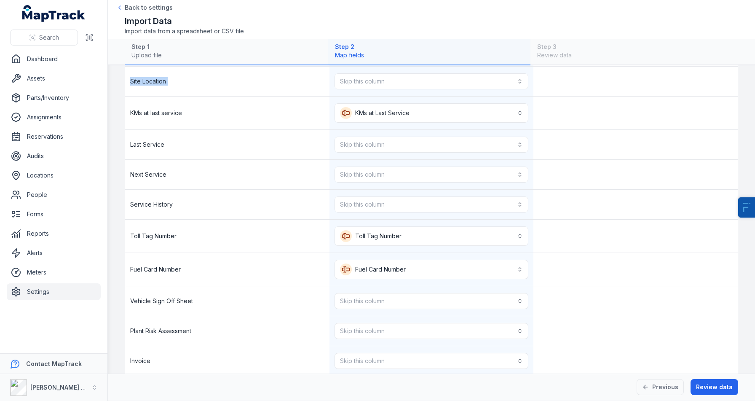
click at [49, 294] on link "Settings" at bounding box center [54, 291] width 94 height 17
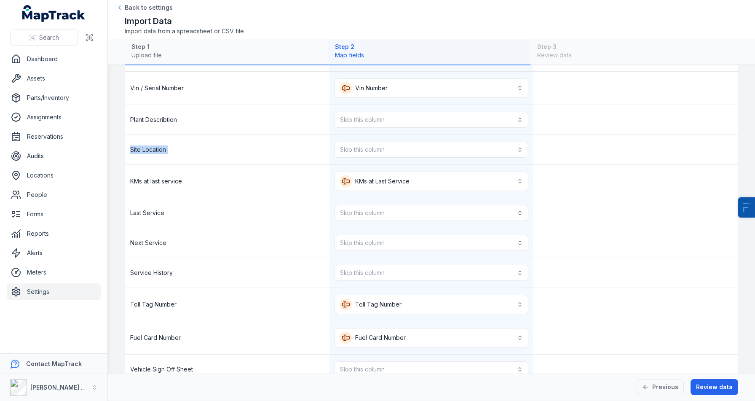
scroll to position [422, 0]
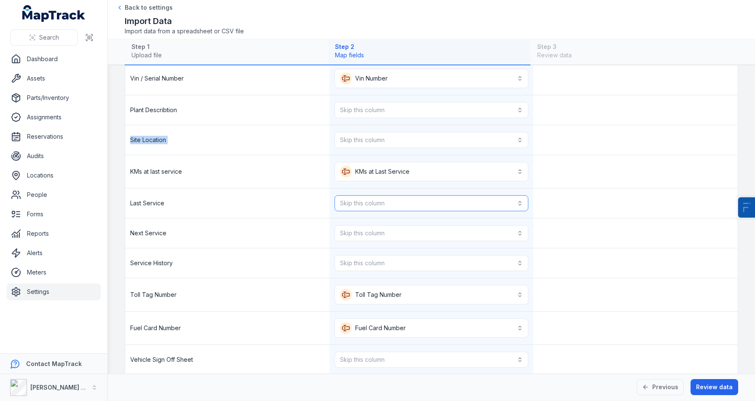
click at [361, 195] on button "Skip this column" at bounding box center [431, 203] width 194 height 16
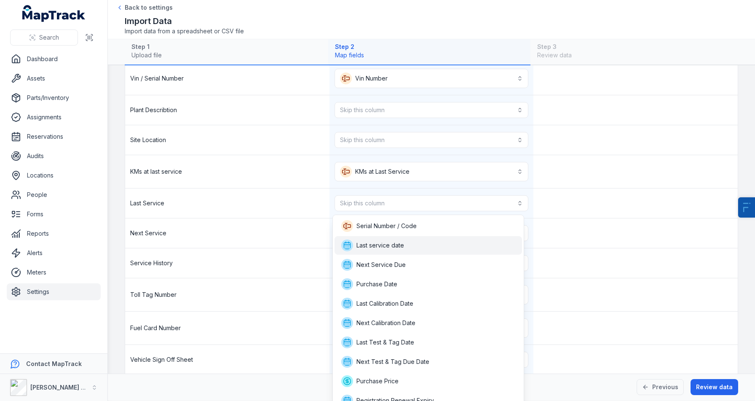
click at [378, 242] on span "Last service date" at bounding box center [380, 245] width 48 height 8
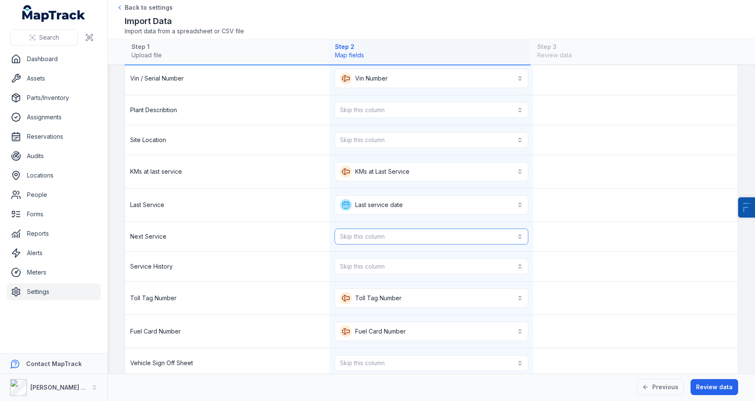
click at [382, 232] on button "Skip this column" at bounding box center [431, 236] width 194 height 16
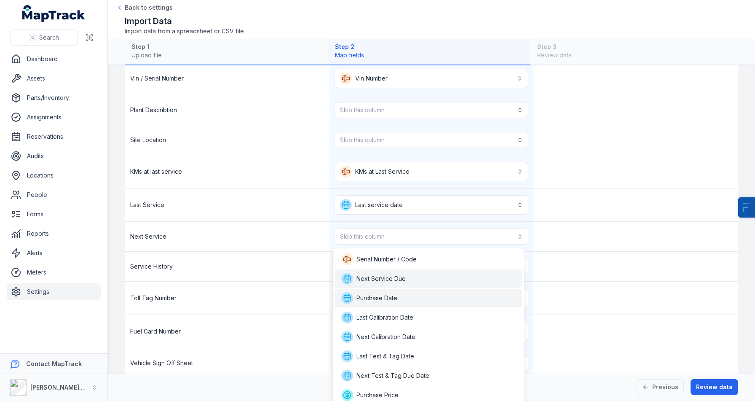
click at [385, 277] on span "Next Service Due" at bounding box center [380, 278] width 49 height 8
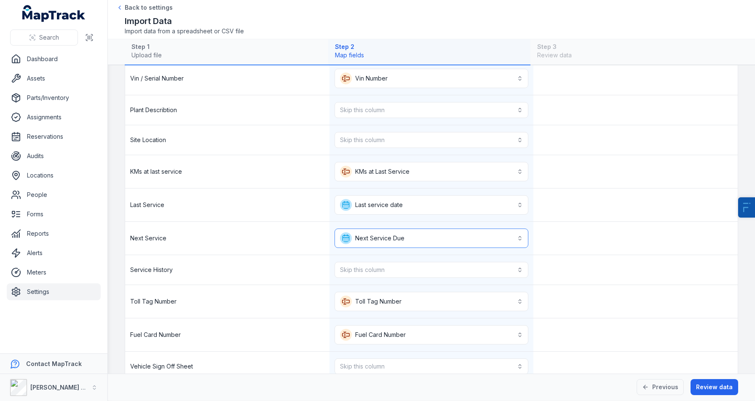
scroll to position [491, 0]
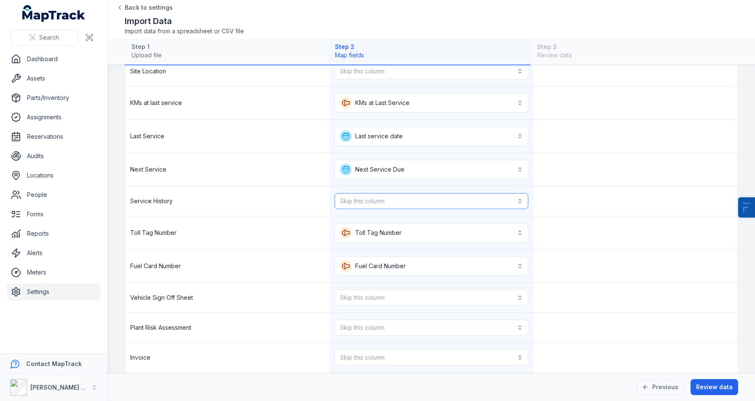
click at [384, 204] on button "Skip this column" at bounding box center [431, 201] width 194 height 16
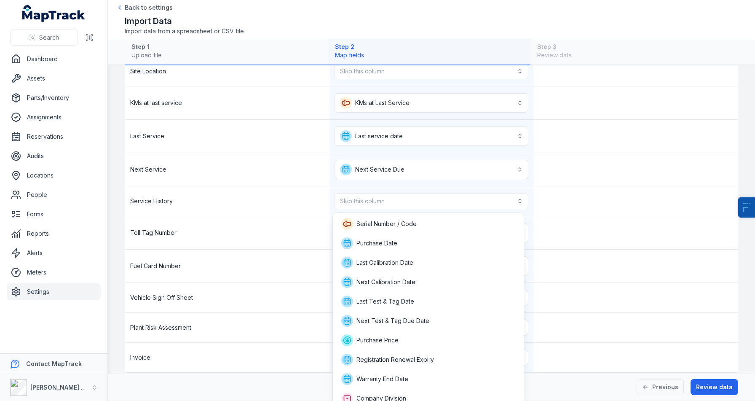
click at [235, 260] on div "**********" at bounding box center [431, 33] width 612 height 798
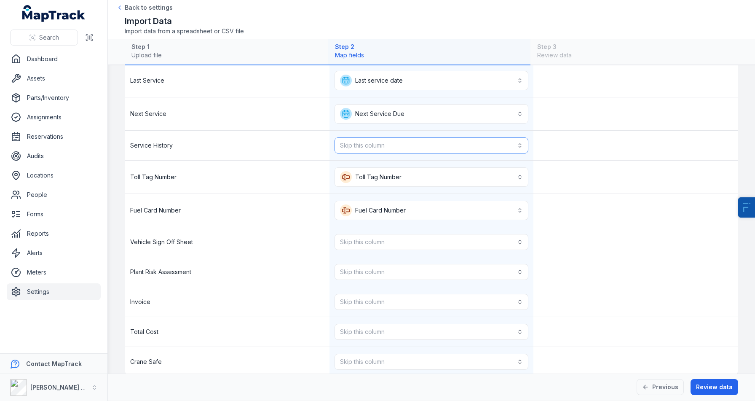
scroll to position [560, 0]
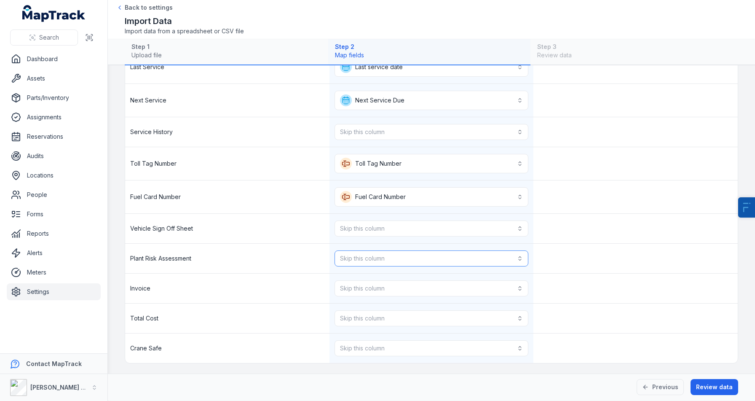
click at [351, 258] on button "Skip this column" at bounding box center [431, 258] width 194 height 16
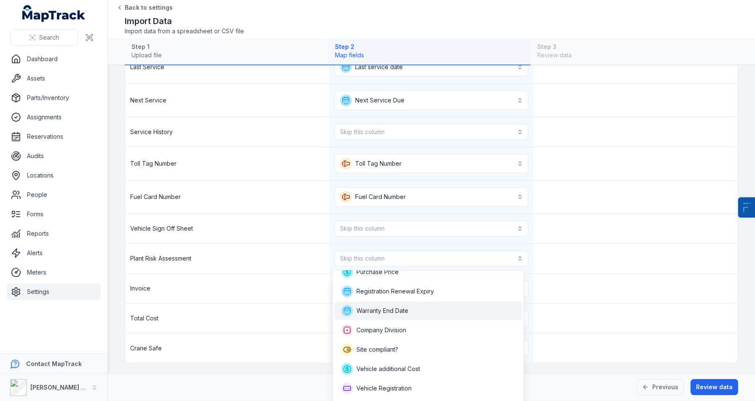
scroll to position [160, 0]
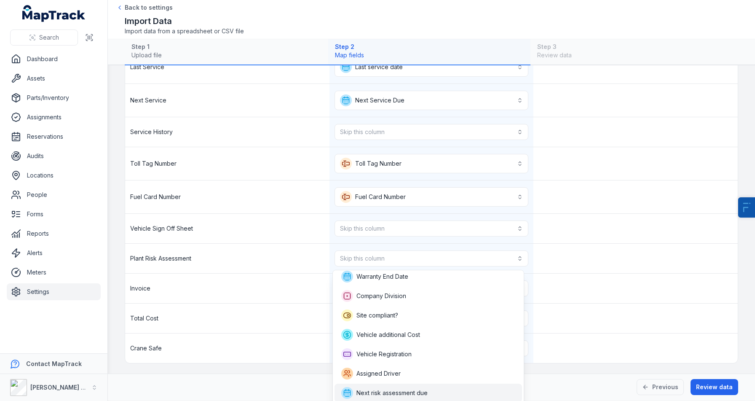
click at [378, 388] on span "Next risk assessment due" at bounding box center [391, 392] width 71 height 8
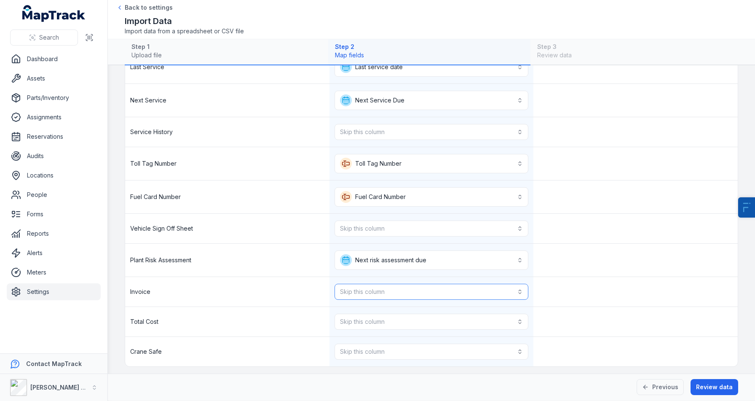
click at [380, 289] on button "Skip this column" at bounding box center [431, 291] width 194 height 16
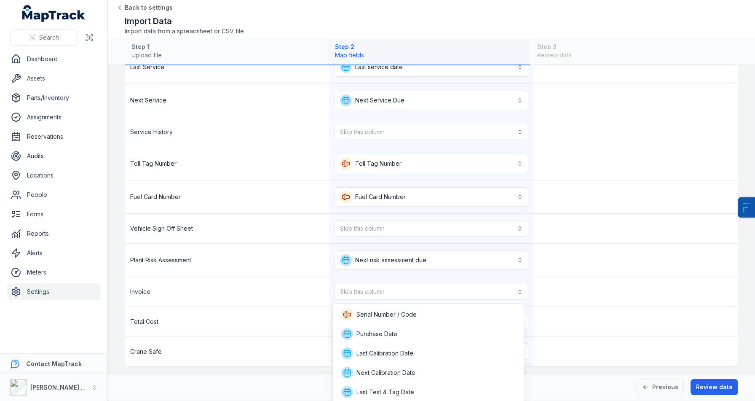
click at [239, 303] on div "Invoice Skip this column" at bounding box center [431, 292] width 612 height 30
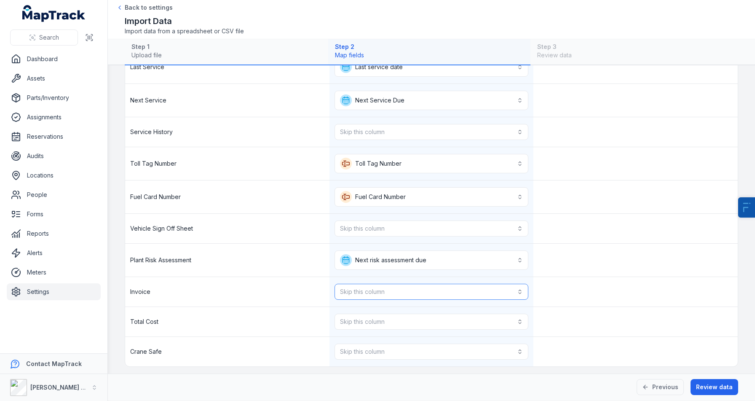
scroll to position [564, 0]
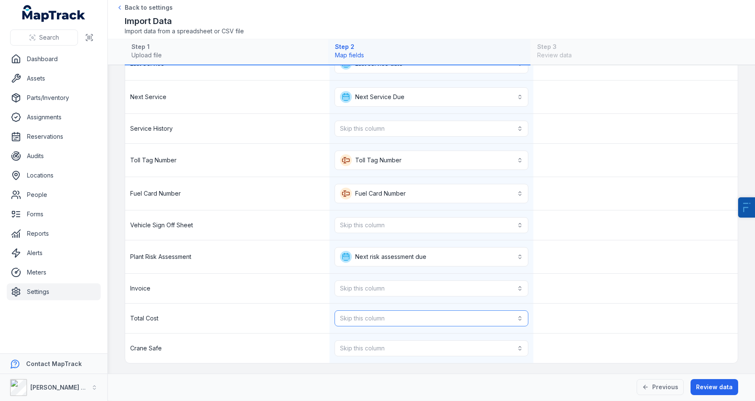
click at [383, 317] on button "Skip this column" at bounding box center [431, 318] width 194 height 16
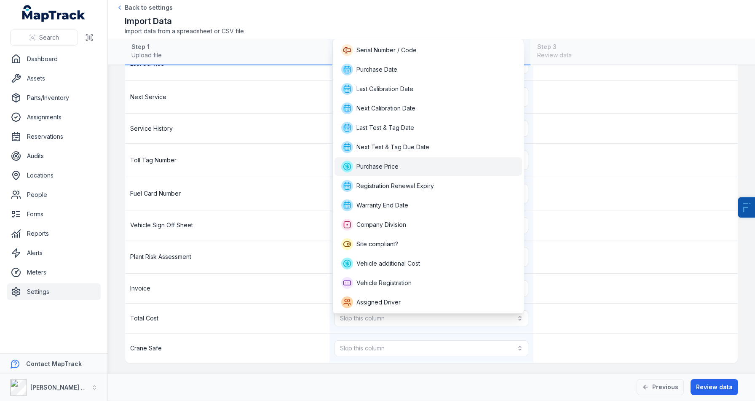
click at [402, 174] on div "Purchase Price" at bounding box center [428, 166] width 188 height 19
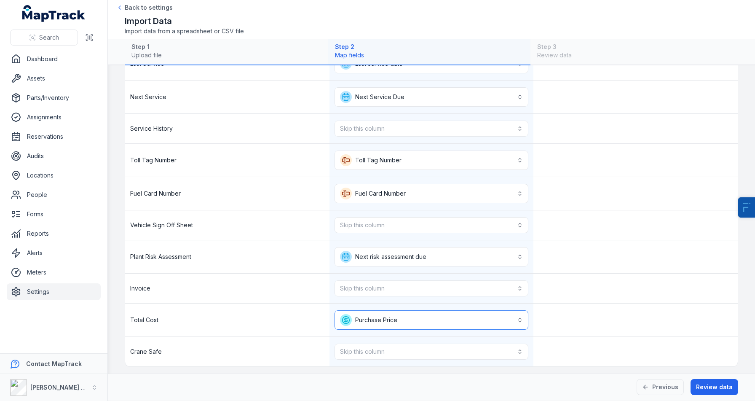
scroll to position [567, 0]
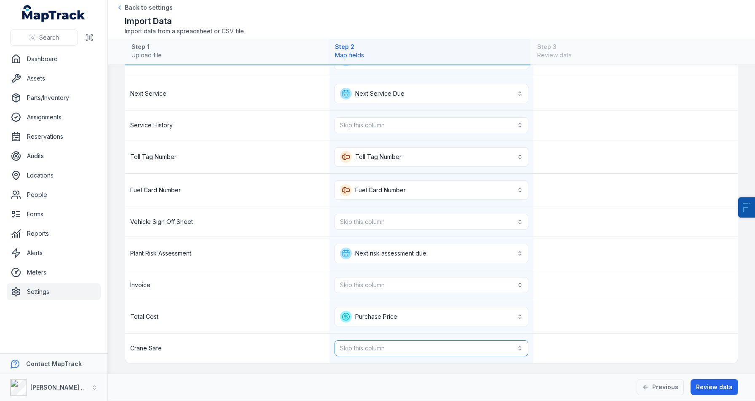
click at [359, 350] on button "Skip this column" at bounding box center [431, 348] width 194 height 16
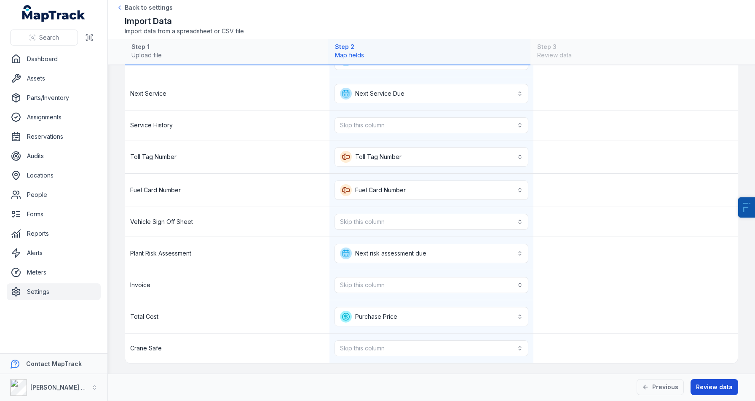
click at [733, 385] on button "Review data" at bounding box center [714, 387] width 48 height 16
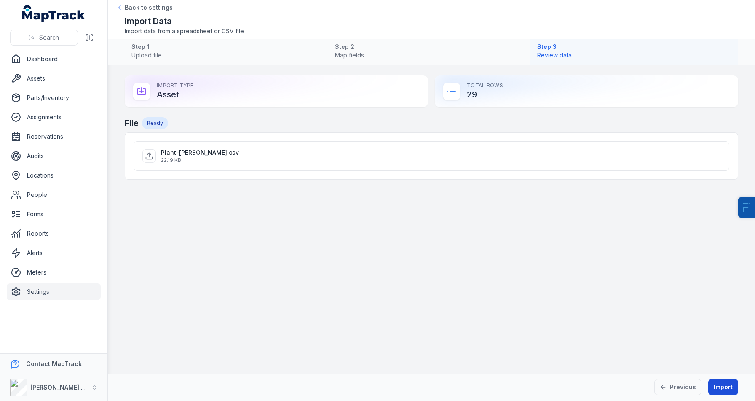
click at [727, 387] on button "Import" at bounding box center [723, 387] width 30 height 16
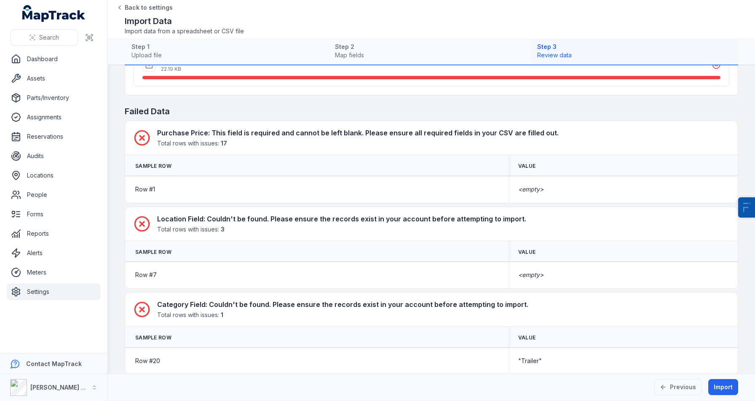
scroll to position [102, 0]
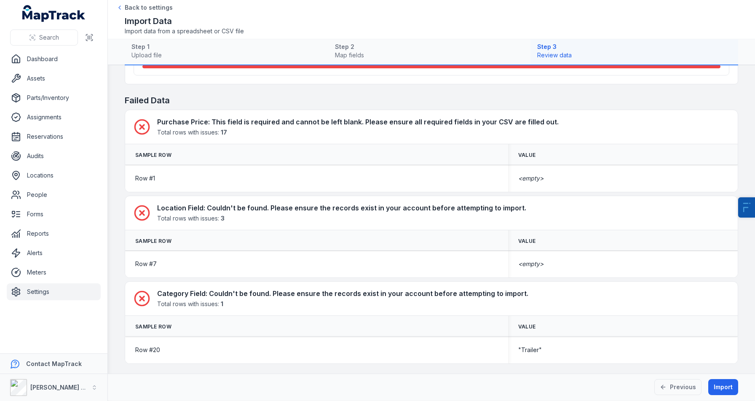
click at [35, 289] on link "Settings" at bounding box center [54, 291] width 94 height 17
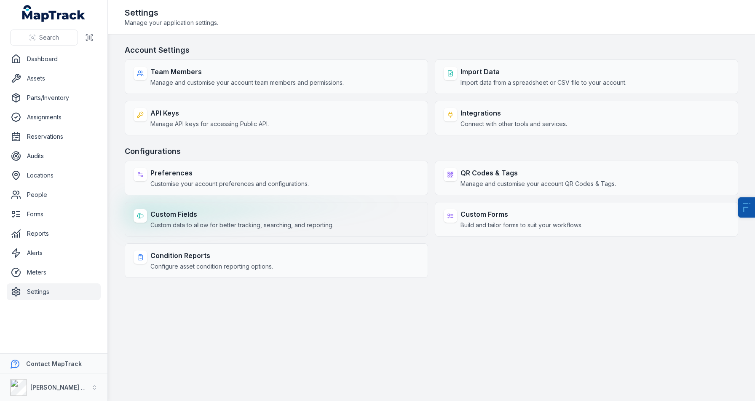
click at [230, 221] on span "Custom data to allow for better tracking, searching, and reporting." at bounding box center [241, 225] width 183 height 8
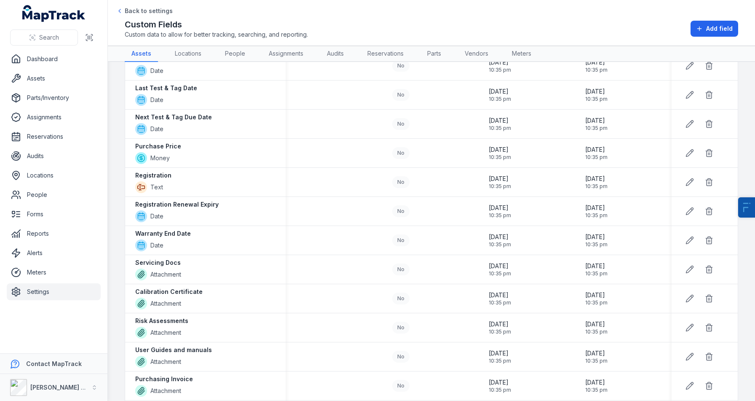
scroll to position [257, 0]
